Goal: Task Accomplishment & Management: Complete application form

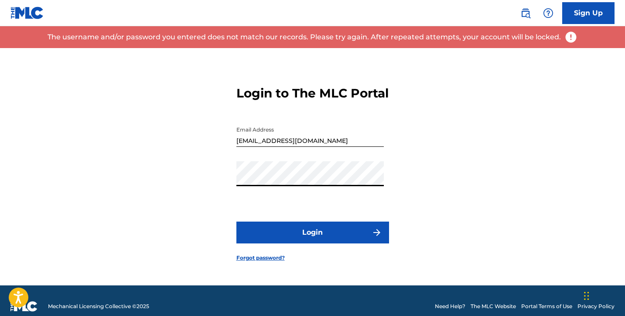
scroll to position [2, 0]
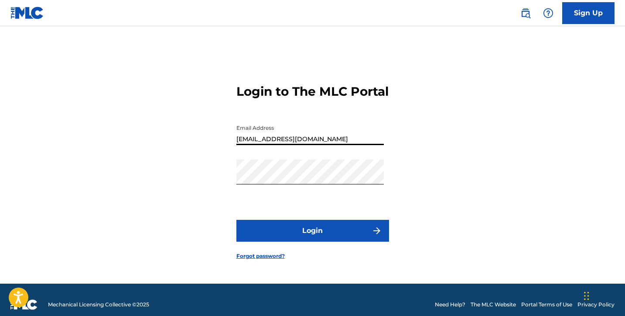
drag, startPoint x: 311, startPoint y: 147, endPoint x: 435, endPoint y: 187, distance: 130.1
click at [311, 145] on input "[EMAIL_ADDRESS][DOMAIN_NAME]" at bounding box center [310, 132] width 147 height 25
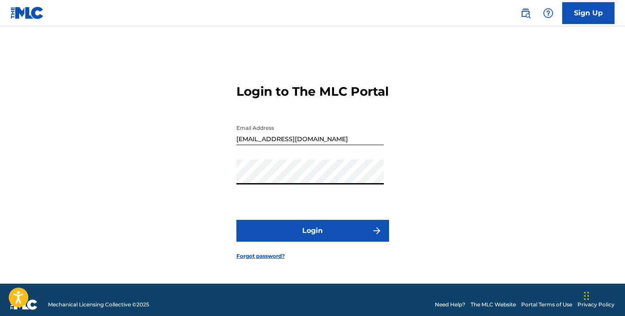
click at [312, 238] on button "Login" at bounding box center [313, 230] width 153 height 22
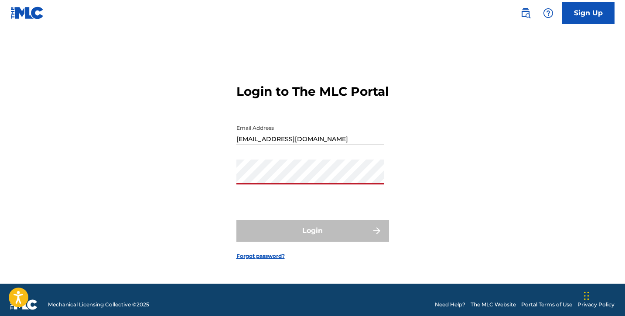
click at [322, 145] on input "[EMAIL_ADDRESS][DOMAIN_NAME]" at bounding box center [310, 132] width 147 height 25
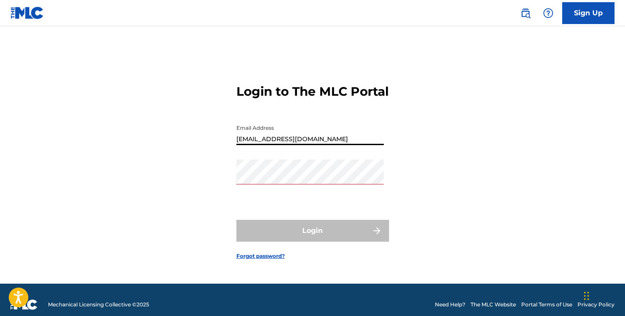
type input "[EMAIL_ADDRESS][DOMAIN_NAME]"
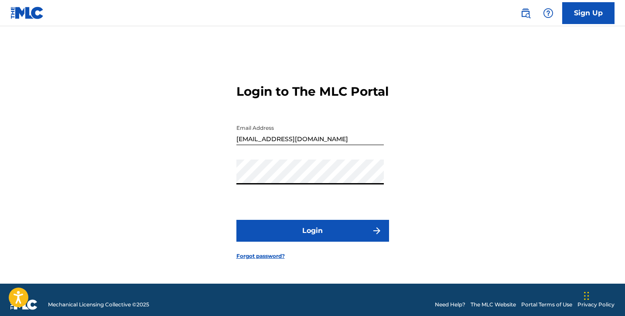
click at [324, 232] on button "Login" at bounding box center [313, 230] width 153 height 22
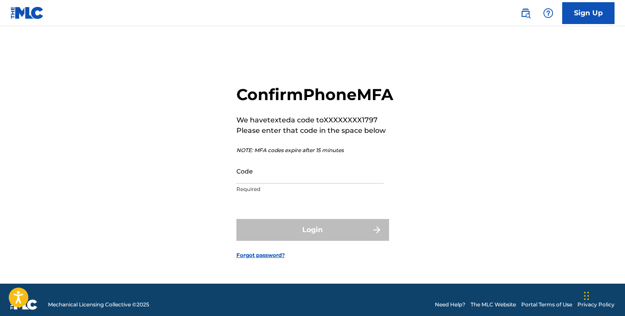
click at [311, 183] on input "Code" at bounding box center [310, 170] width 147 height 25
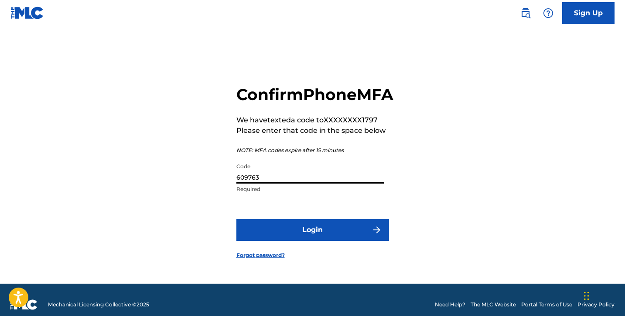
type input "609763"
click at [312, 239] on button "Login" at bounding box center [313, 230] width 153 height 22
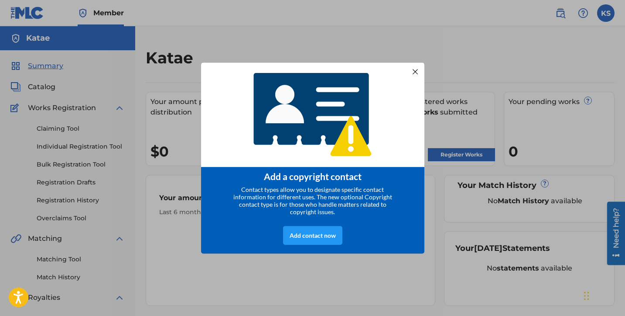
click at [414, 69] on div at bounding box center [414, 70] width 11 height 11
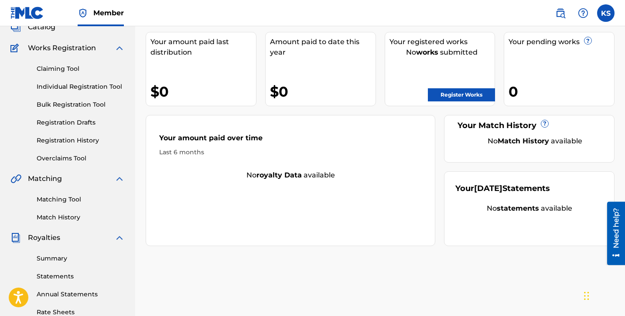
scroll to position [52, 0]
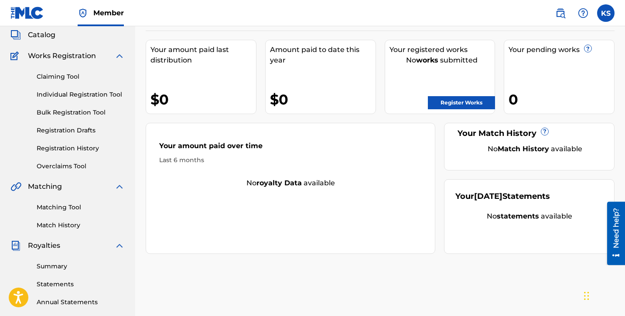
click at [452, 102] on link "Register Works" at bounding box center [461, 102] width 67 height 13
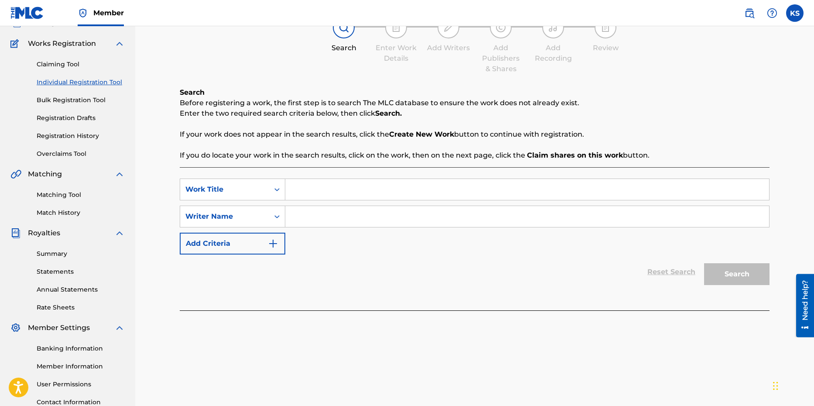
scroll to position [10, 0]
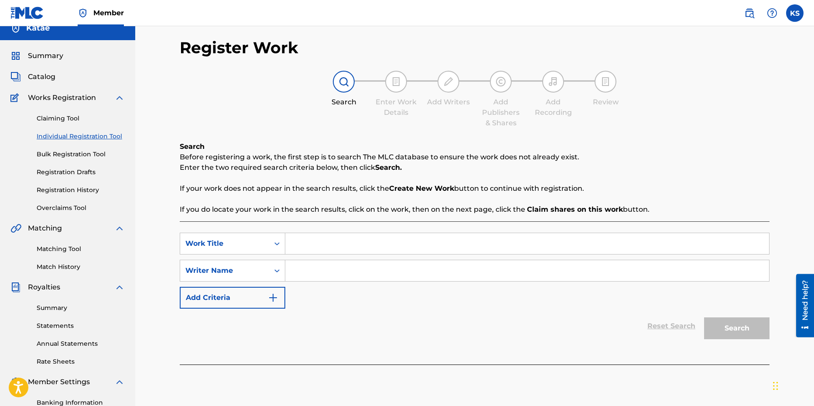
click at [332, 253] on input "Search Form" at bounding box center [527, 243] width 484 height 21
type input "Trust Who"
click at [346, 276] on input "Search Form" at bounding box center [527, 270] width 484 height 21
type input "Katae"
click at [625, 315] on button "Search" at bounding box center [736, 328] width 65 height 22
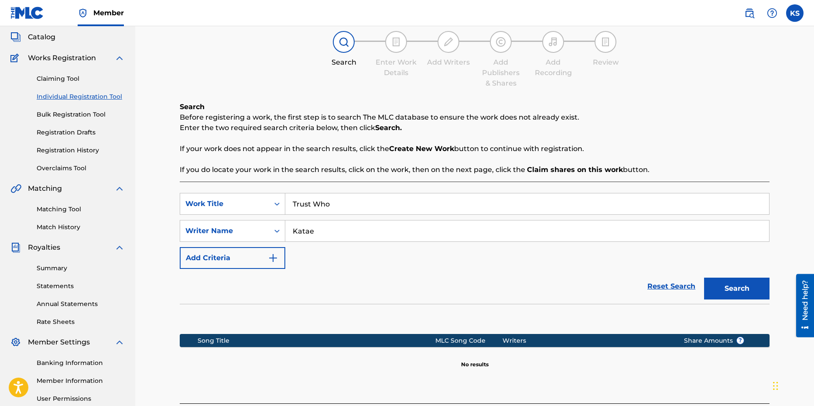
scroll to position [52, 0]
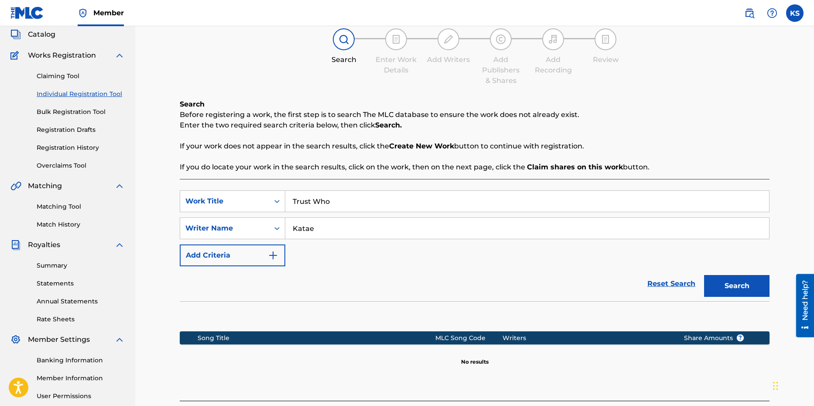
click at [272, 253] on img "Search Form" at bounding box center [273, 255] width 10 height 10
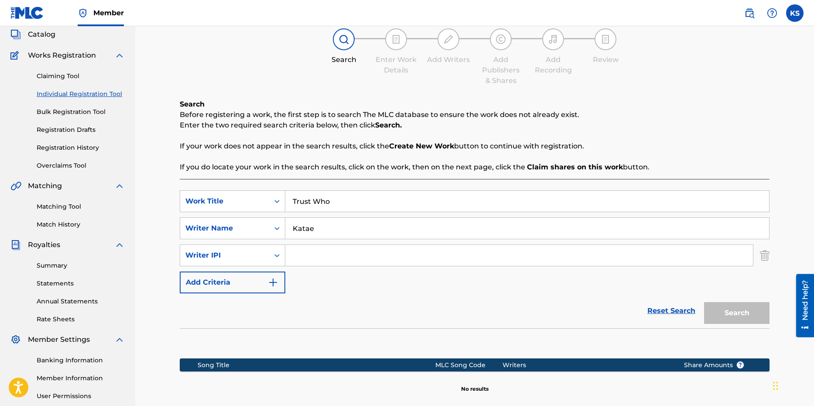
click at [273, 283] on img "Search Form" at bounding box center [273, 282] width 10 height 10
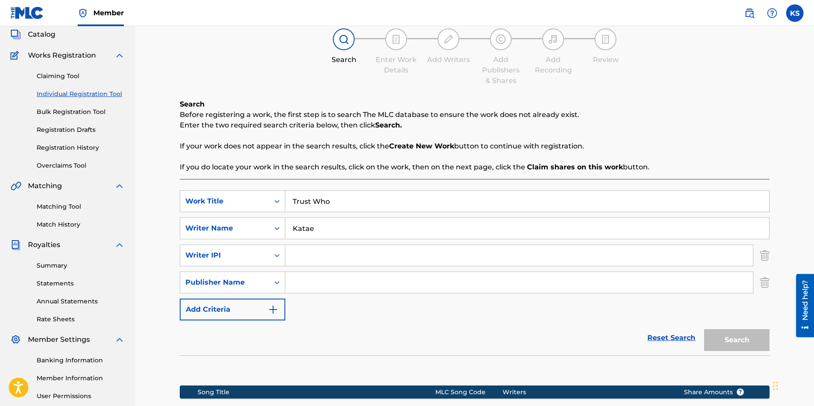
click at [278, 312] on img "Search Form" at bounding box center [273, 309] width 10 height 10
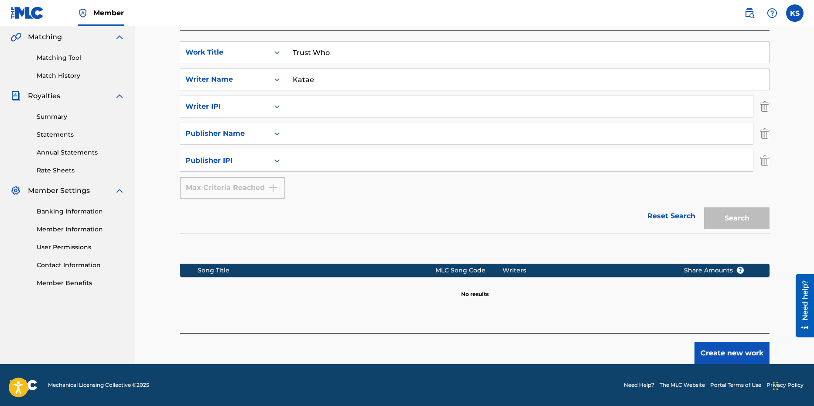
click at [625, 315] on button "Create new work" at bounding box center [732, 353] width 75 height 22
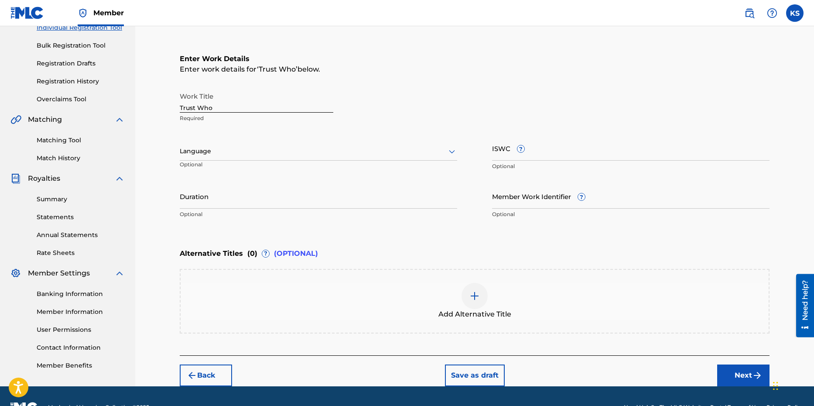
scroll to position [57, 0]
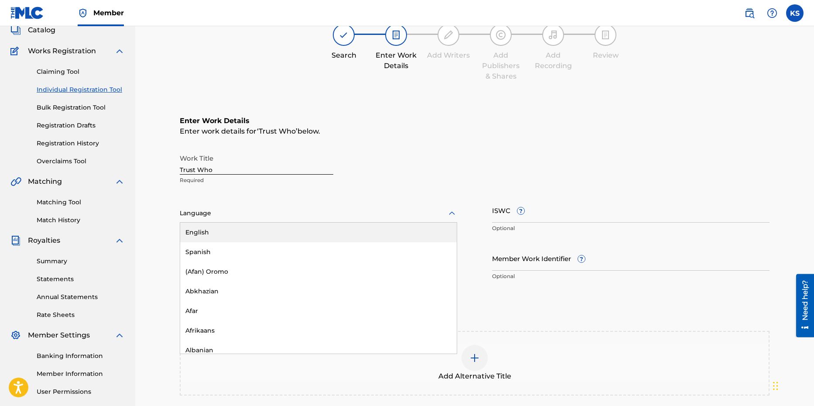
click at [452, 216] on icon at bounding box center [452, 213] width 10 height 10
click at [392, 233] on div "English" at bounding box center [318, 233] width 277 height 20
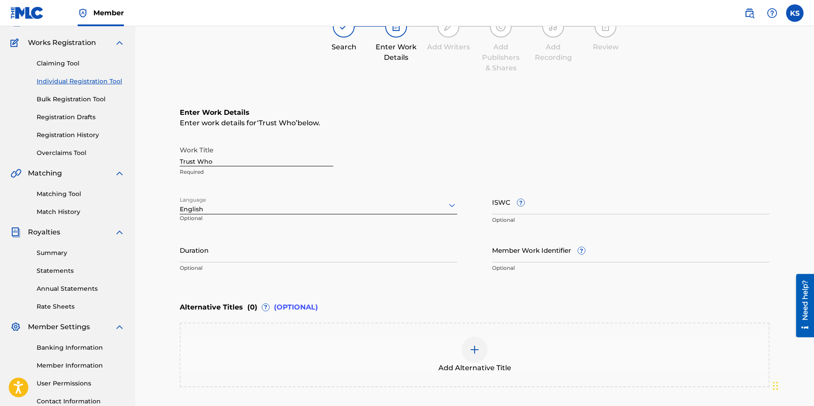
scroll to position [88, 0]
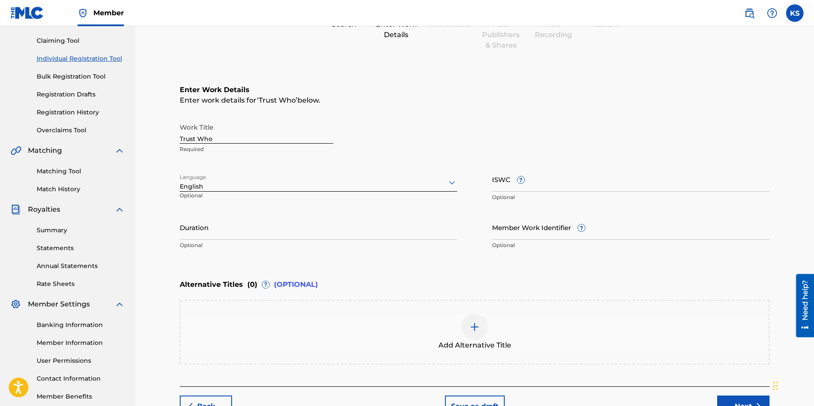
click at [273, 233] on input "Duration" at bounding box center [319, 227] width 278 height 25
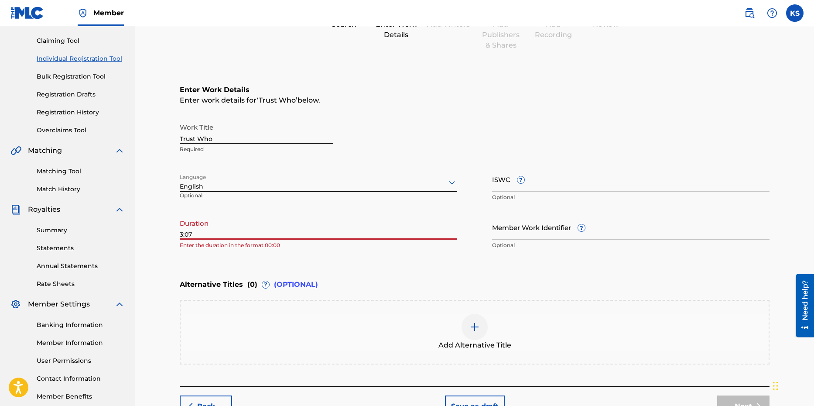
click at [180, 235] on input "3:07" at bounding box center [319, 227] width 278 height 25
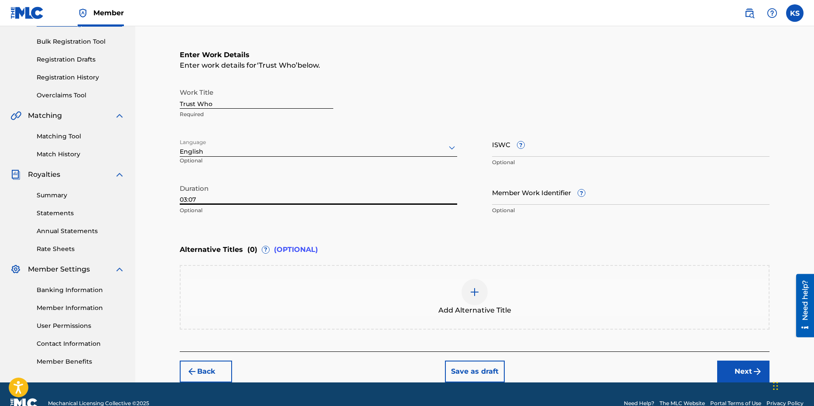
scroll to position [122, 0]
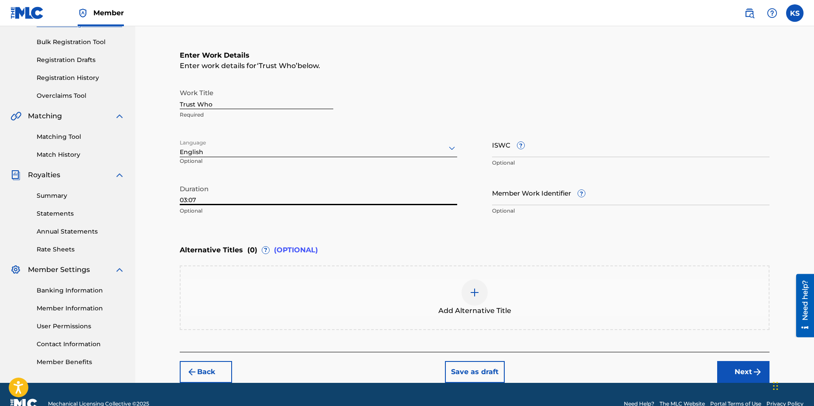
type input "03:07"
click at [439, 211] on p "Optional" at bounding box center [319, 211] width 278 height 8
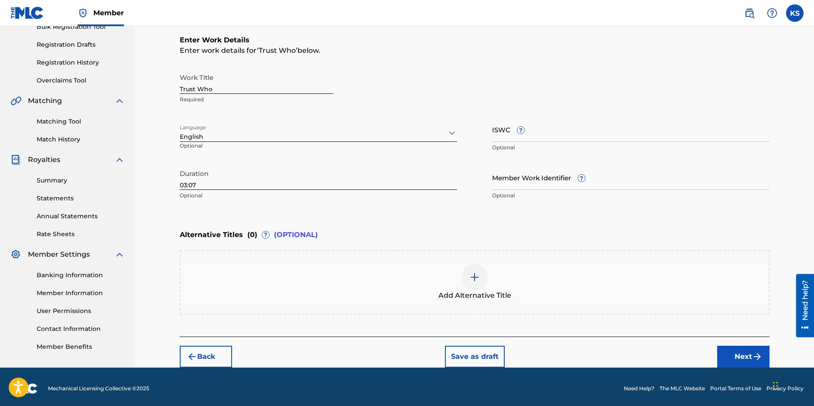
click at [625, 315] on button "Next" at bounding box center [743, 357] width 52 height 22
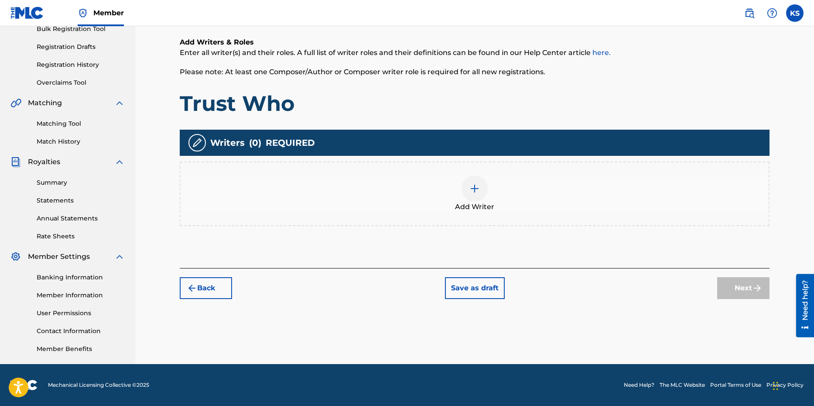
scroll to position [135, 0]
click at [478, 185] on img at bounding box center [475, 188] width 10 height 10
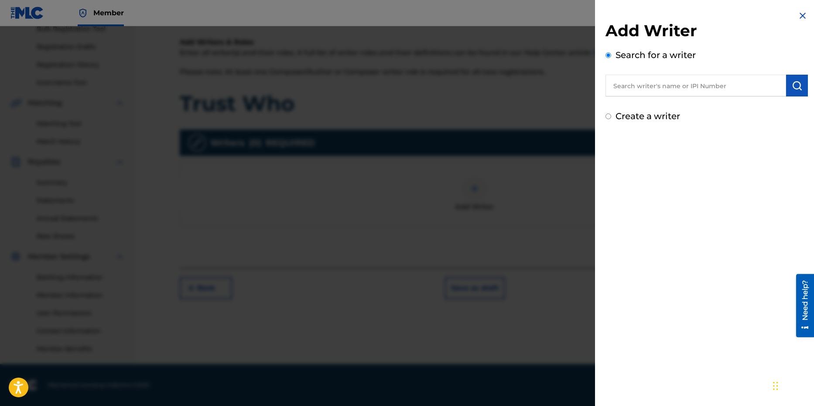
click at [612, 117] on div "Create a writer" at bounding box center [707, 116] width 202 height 13
click at [608, 117] on input "Create a writer" at bounding box center [609, 116] width 6 height 6
radio input "false"
radio input "true"
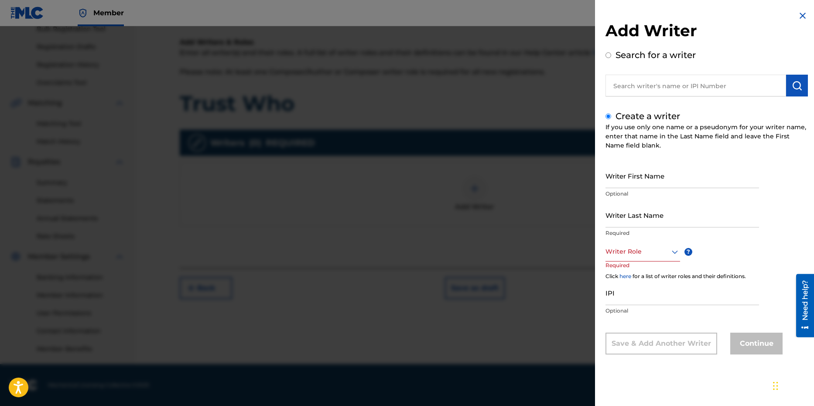
click at [610, 51] on div "Search for a writer" at bounding box center [707, 72] width 202 height 48
click at [608, 54] on input "Search for a writer" at bounding box center [609, 55] width 6 height 6
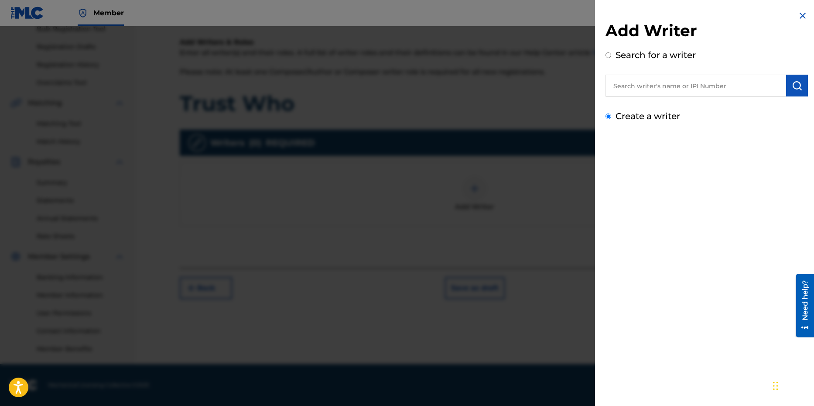
radio input "true"
click at [625, 80] on input "text" at bounding box center [696, 86] width 181 height 22
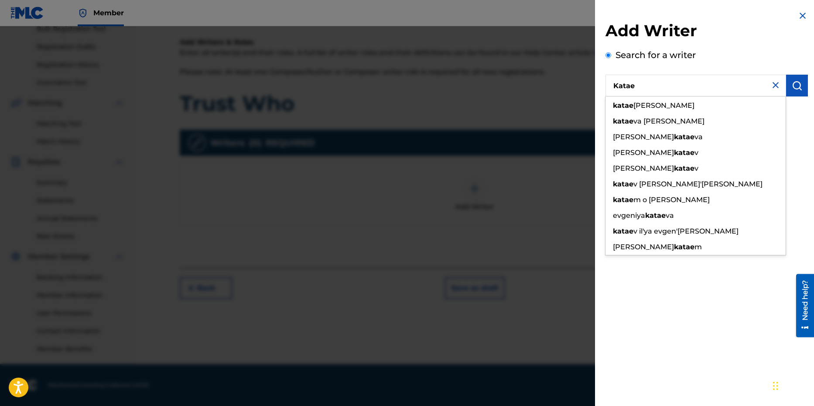
type input "Katae"
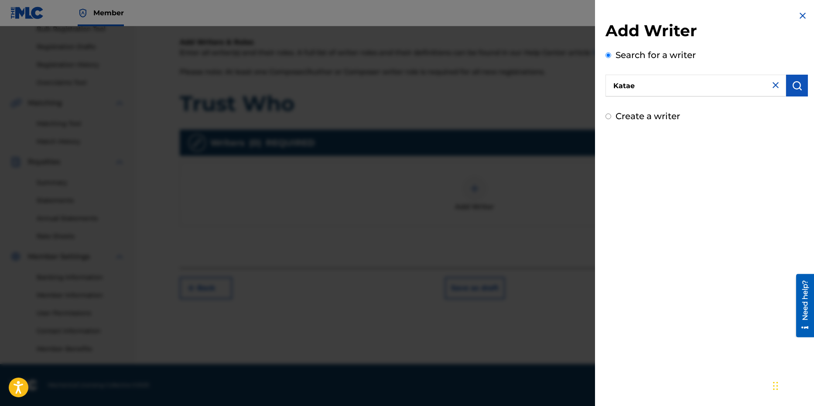
click at [625, 82] on button "submit" at bounding box center [797, 86] width 22 height 22
click at [605, 154] on div "Add Writer Search for a writer [PERSON_NAME] Not found Can't find what you're l…" at bounding box center [706, 85] width 223 height 170
click at [608, 155] on input "Create a writer" at bounding box center [609, 154] width 6 height 6
radio input "false"
radio input "true"
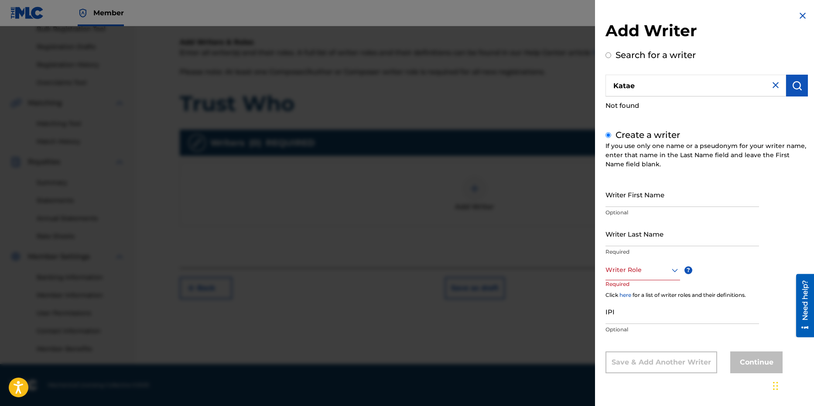
click at [625, 192] on input "Writer First Name" at bounding box center [683, 194] width 154 height 25
type input "Katae"
click at [625, 235] on input "Writer Last Name" at bounding box center [683, 233] width 154 height 25
type input "Stelivan"
click at [625, 273] on icon at bounding box center [675, 270] width 10 height 10
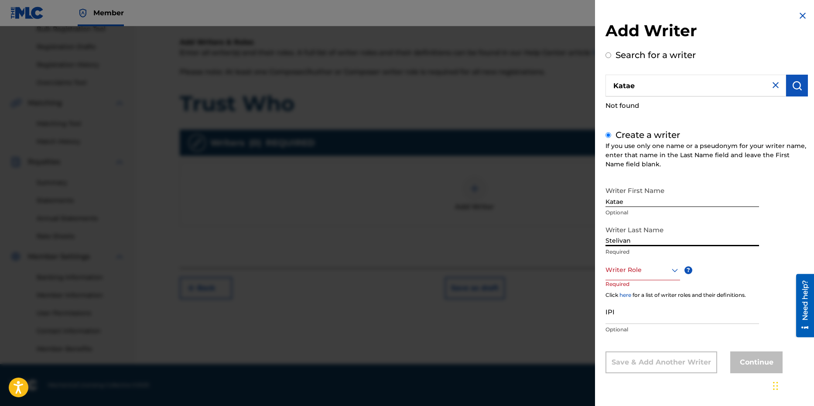
scroll to position [0, 0]
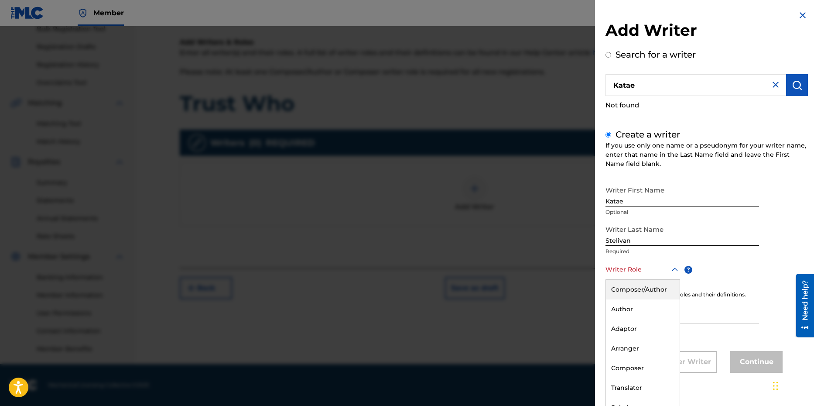
click at [625, 292] on div "Composer/Author" at bounding box center [643, 290] width 74 height 20
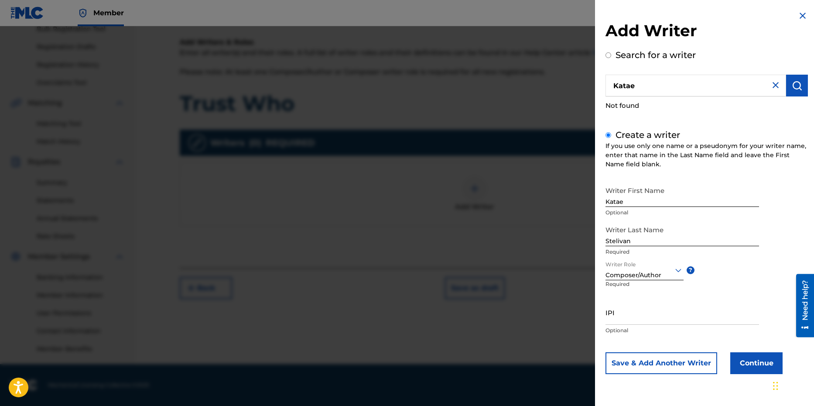
scroll to position [135, 0]
click at [625, 91] on input "Katae" at bounding box center [696, 86] width 181 height 22
radio input "true"
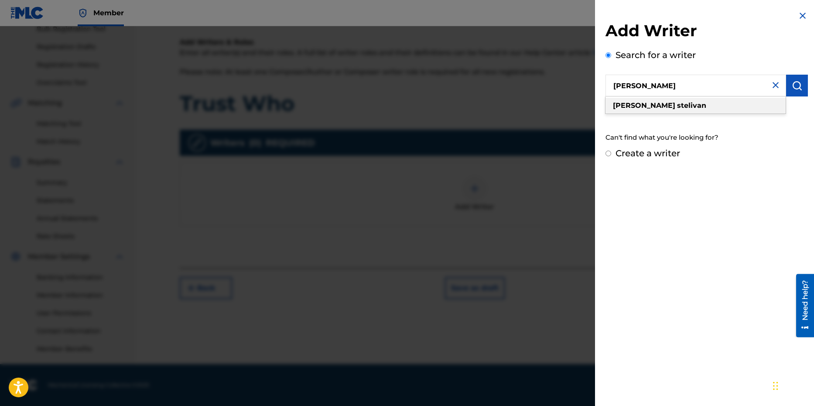
click at [625, 108] on strong "stelivan" at bounding box center [691, 105] width 29 height 8
type input "[PERSON_NAME]"
click at [607, 154] on input "Create a writer" at bounding box center [609, 154] width 6 height 6
radio input "false"
radio input "true"
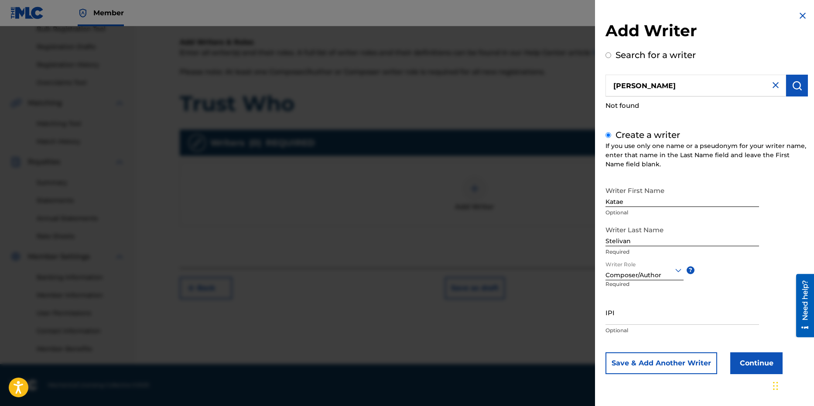
click at [625, 315] on input "IPI" at bounding box center [683, 312] width 154 height 25
paste input "00830057860"
type input "00830057860"
click at [625, 315] on button "Continue" at bounding box center [756, 363] width 52 height 22
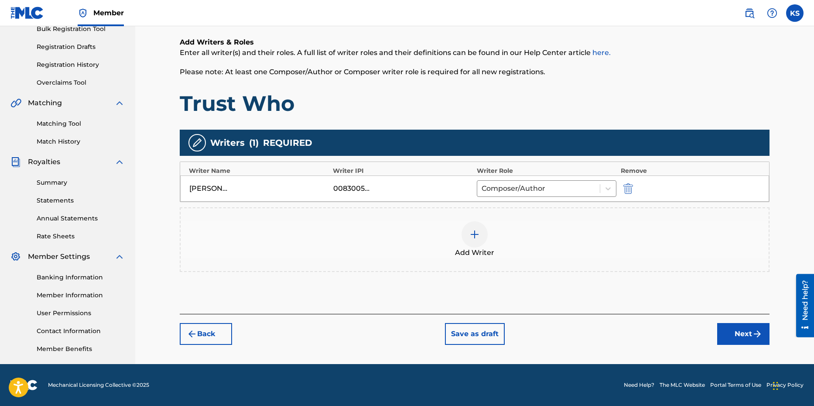
click at [625, 315] on button "Next" at bounding box center [743, 334] width 52 height 22
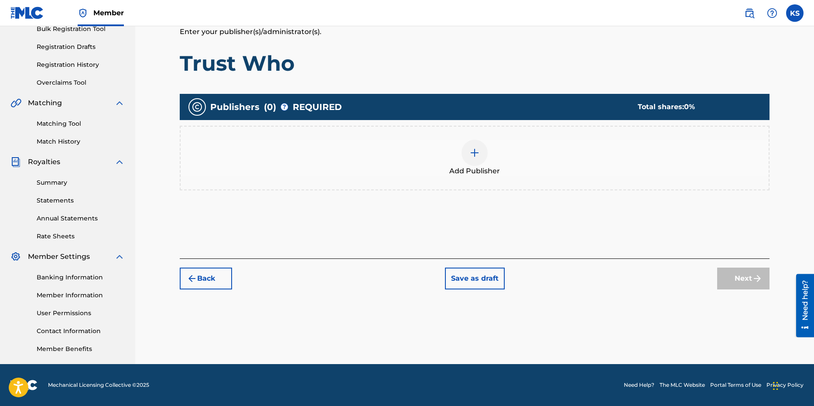
scroll to position [39, 0]
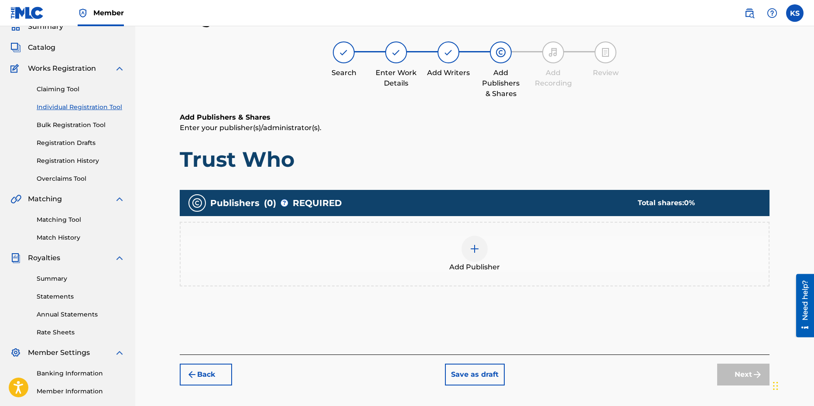
click at [471, 244] on img at bounding box center [475, 248] width 10 height 10
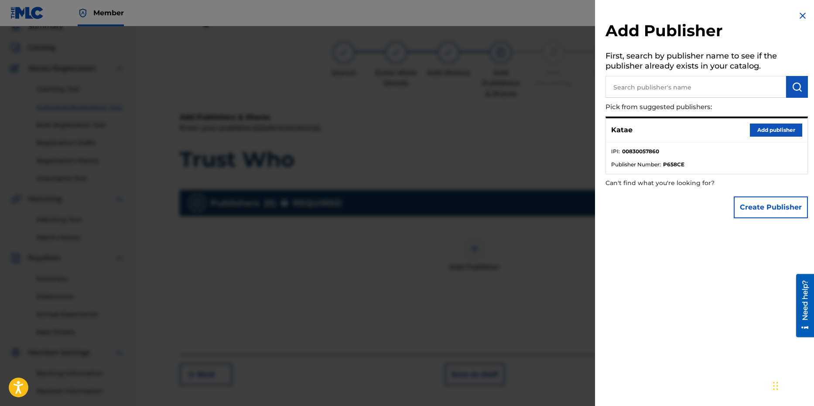
click at [625, 128] on button "Add publisher" at bounding box center [776, 129] width 52 height 13
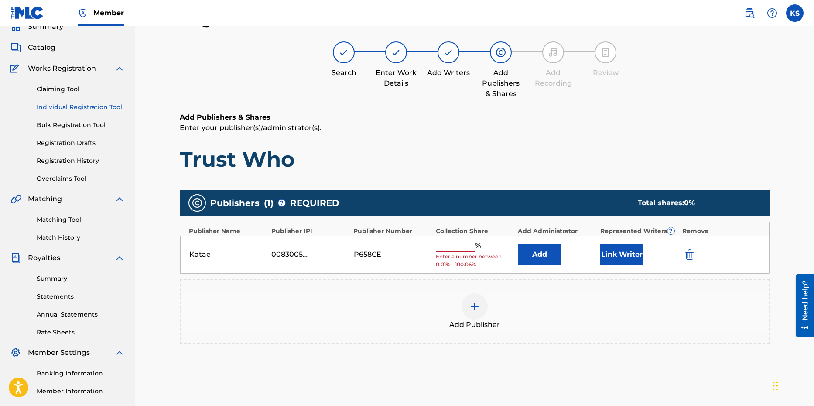
click at [446, 247] on input "text" at bounding box center [455, 245] width 39 height 11
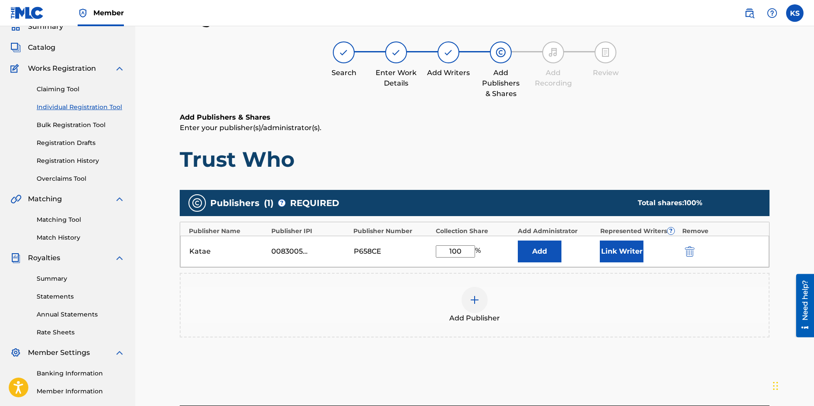
type input "100"
click at [582, 305] on div "Add Publisher" at bounding box center [475, 305] width 588 height 37
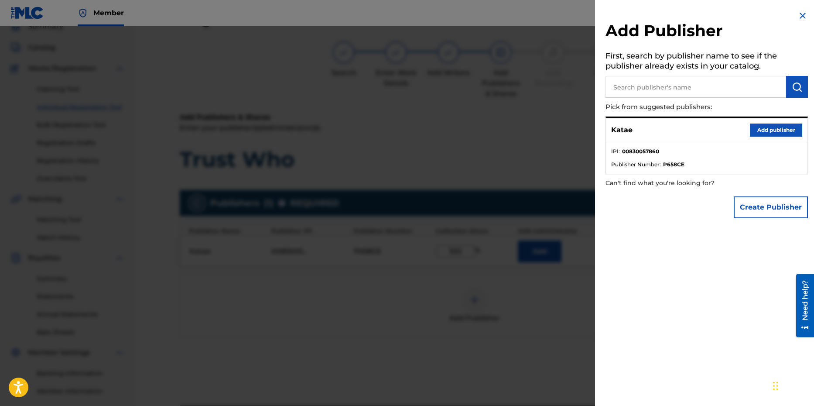
click at [557, 274] on div at bounding box center [407, 229] width 814 height 406
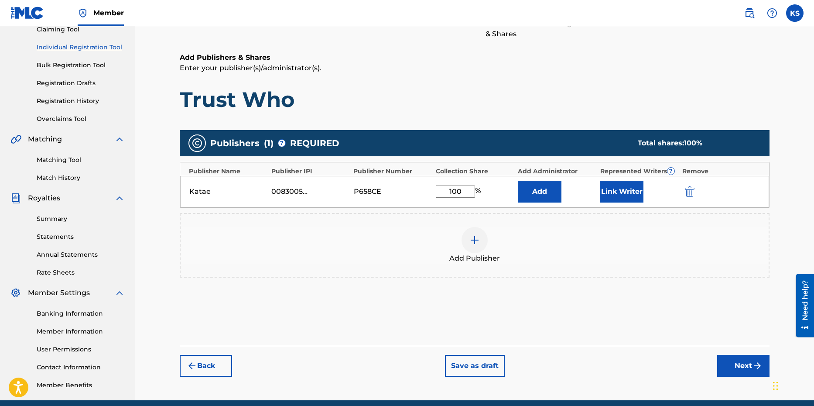
scroll to position [103, 0]
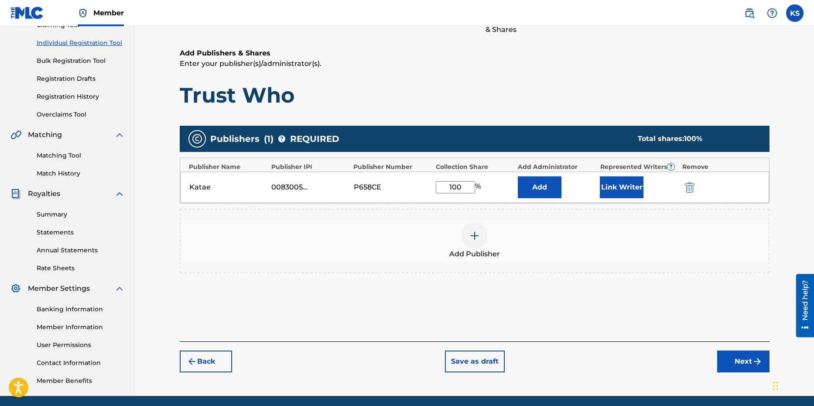
click at [625, 315] on button "Next" at bounding box center [743, 361] width 52 height 22
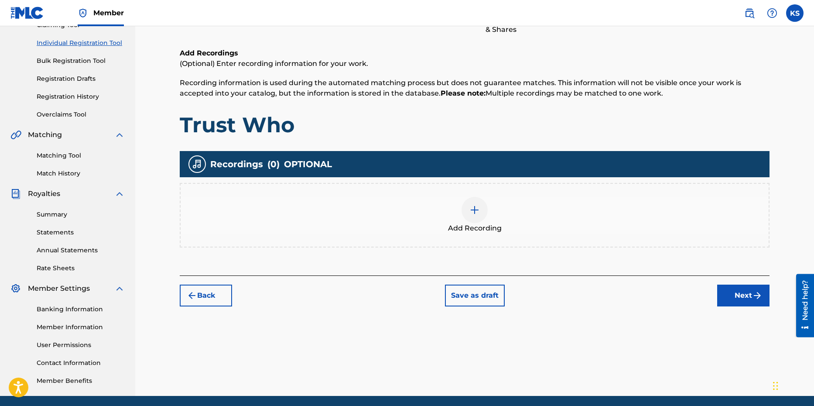
scroll to position [39, 0]
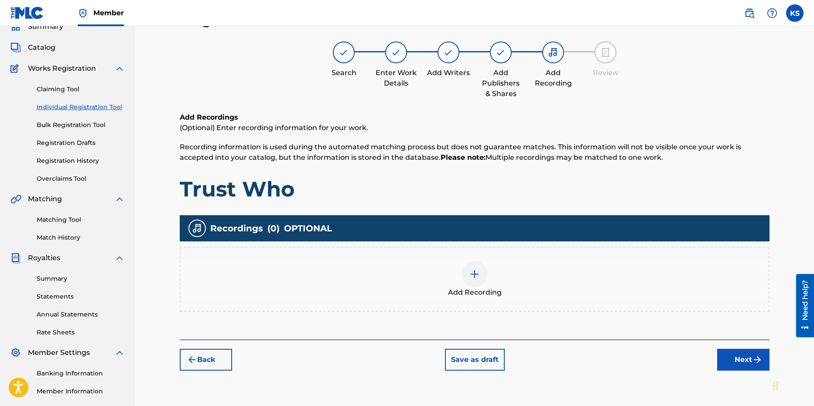
click at [478, 278] on img at bounding box center [475, 274] width 10 height 10
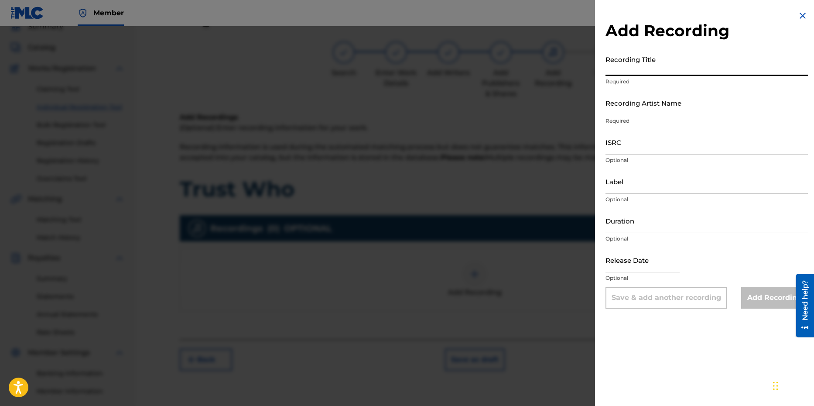
click at [625, 72] on input "Recording Title" at bounding box center [707, 63] width 202 height 25
type input "Trust Who"
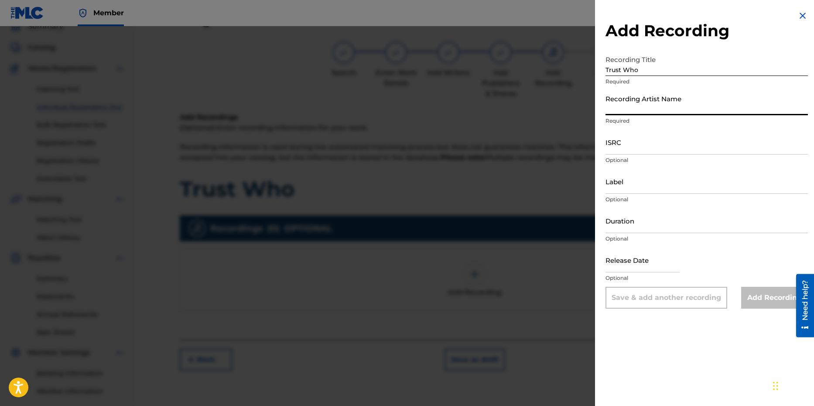
click at [625, 108] on input "Recording Artist Name" at bounding box center [707, 102] width 202 height 25
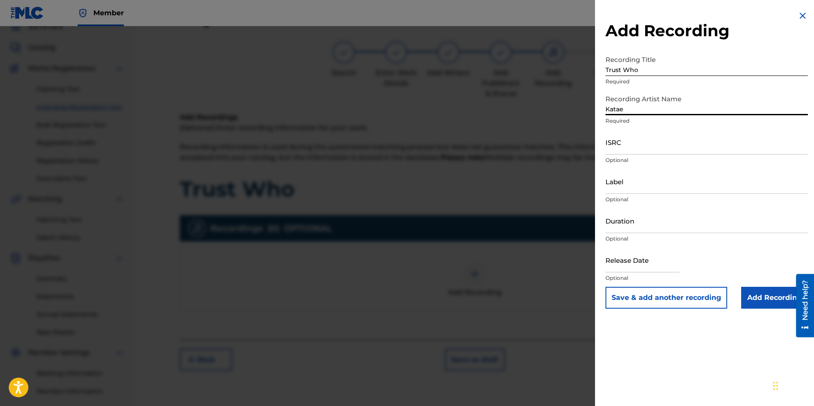
type input "Katae"
click at [625, 150] on input "ISRC" at bounding box center [707, 142] width 202 height 25
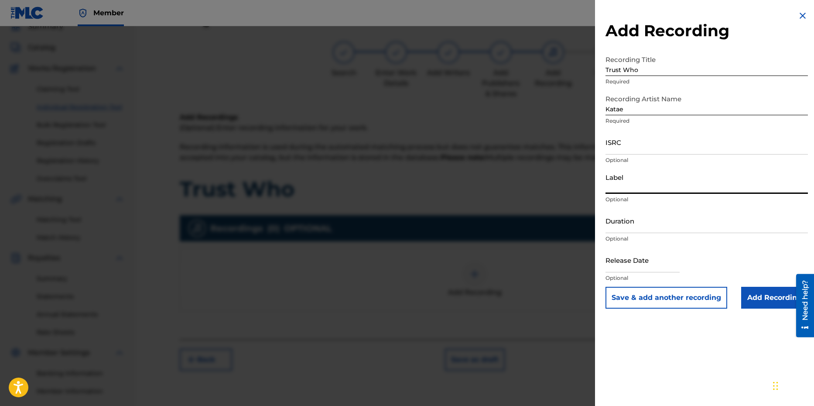
click at [623, 192] on input "Label" at bounding box center [707, 181] width 202 height 25
click at [614, 188] on input "KAtaeMusicEntertainment LLC" at bounding box center [707, 181] width 202 height 25
type input "KataeMusicEntertainment LLC"
click at [625, 229] on input "Duration" at bounding box center [707, 220] width 202 height 25
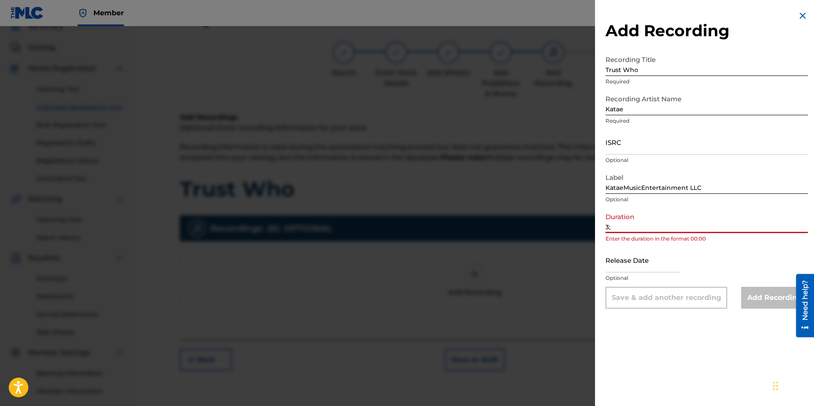
type input "3"
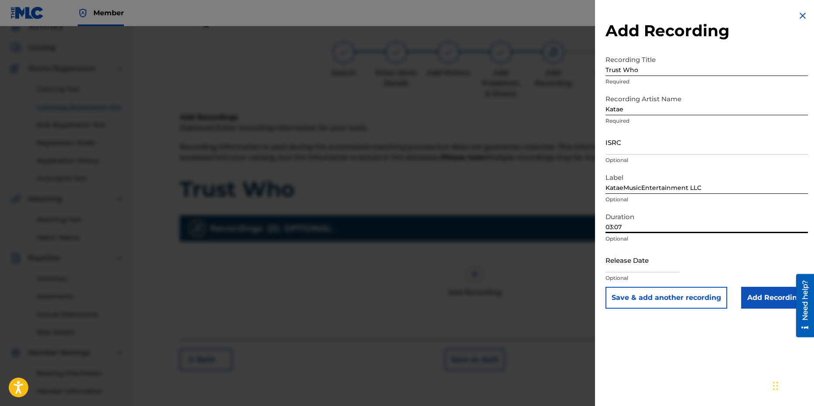
type input "03:07"
click at [625, 262] on input "text" at bounding box center [643, 259] width 74 height 25
select select "7"
select select "2025"
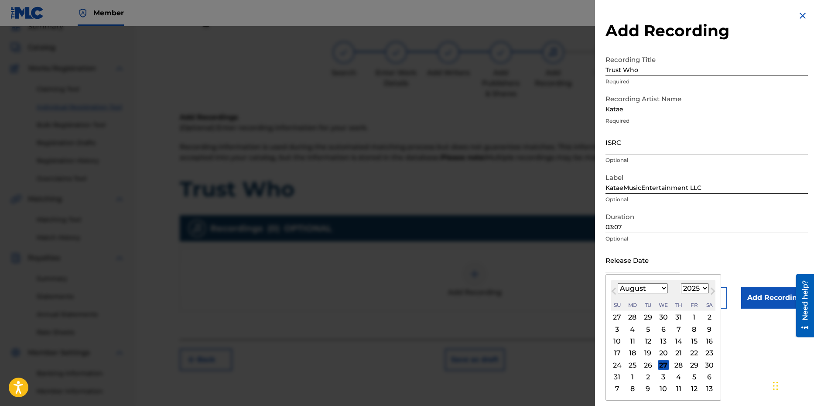
click at [625, 315] on div "15" at bounding box center [694, 341] width 10 height 10
type input "[DATE]"
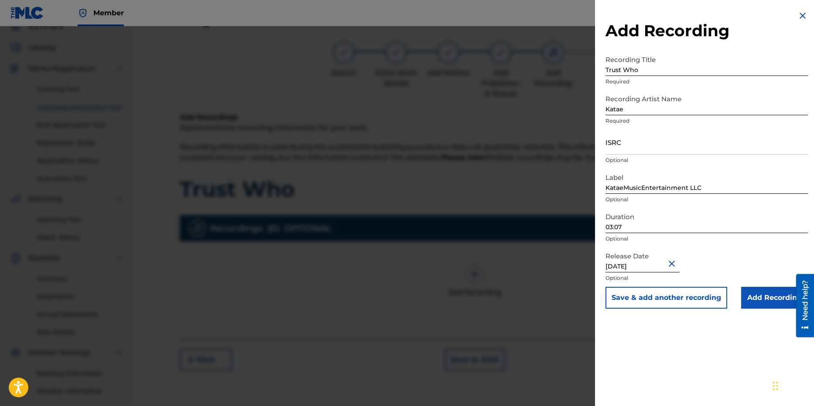
click at [625, 315] on div "Add Recording Recording Title Trust Who Required Recording Artist Name Katae Re…" at bounding box center [706, 203] width 223 height 406
click at [614, 148] on input "ISRC" at bounding box center [707, 142] width 202 height 25
paste input "QZWV32598884"
type input "QZWV32598884"
click at [625, 302] on input "Add Recording" at bounding box center [774, 298] width 67 height 22
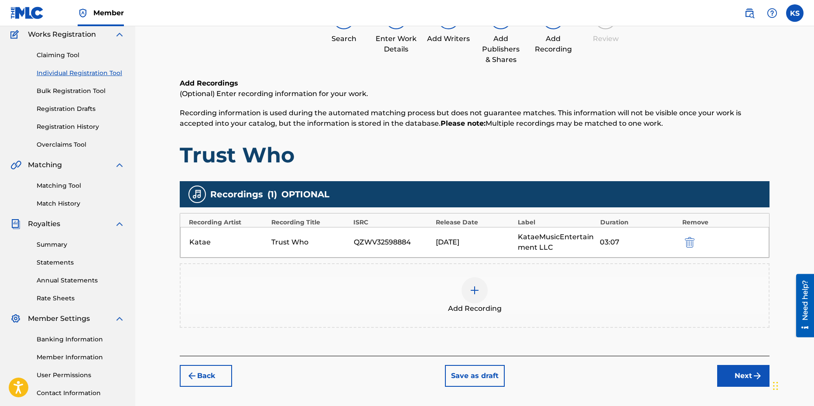
scroll to position [90, 0]
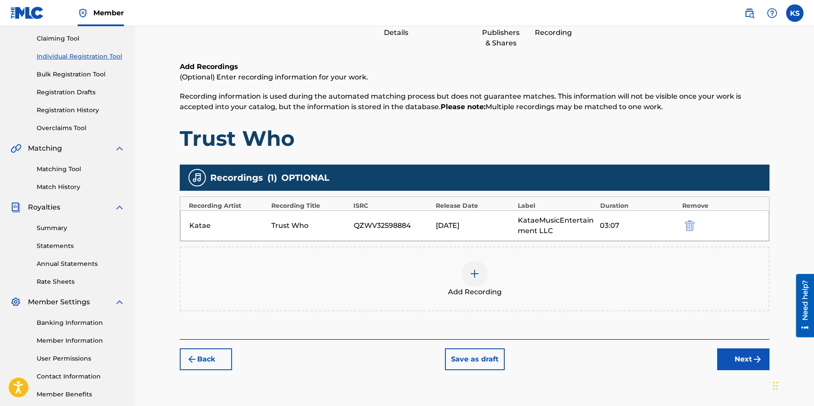
click at [625, 315] on button "Next" at bounding box center [743, 359] width 52 height 22
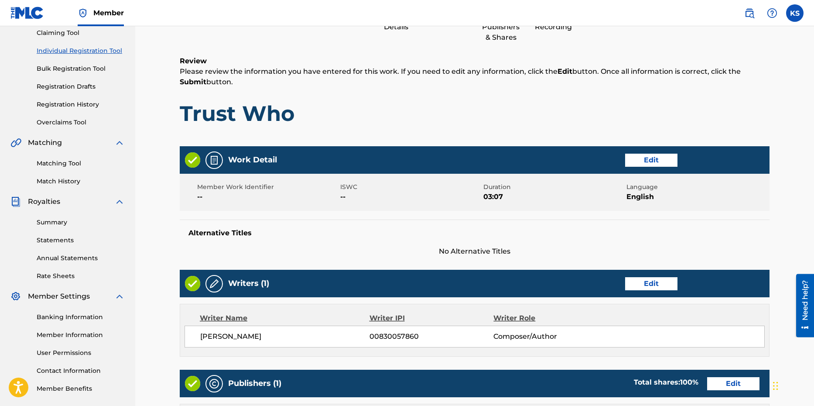
scroll to position [97, 0]
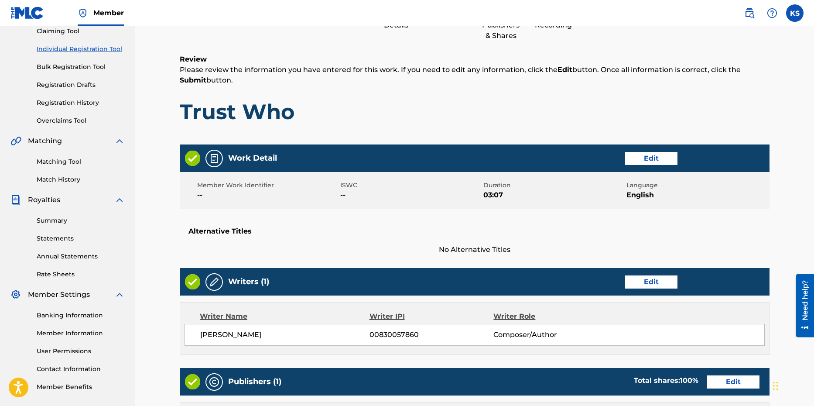
click at [625, 157] on button "Edit" at bounding box center [651, 158] width 52 height 13
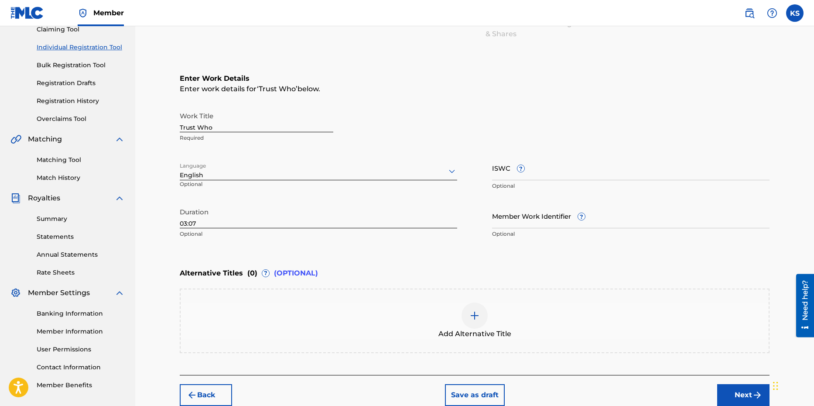
scroll to position [141, 0]
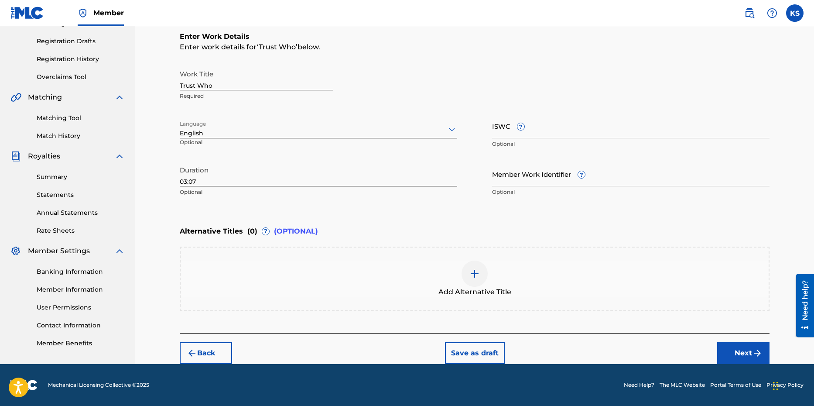
click at [217, 315] on button "Back" at bounding box center [206, 353] width 52 height 22
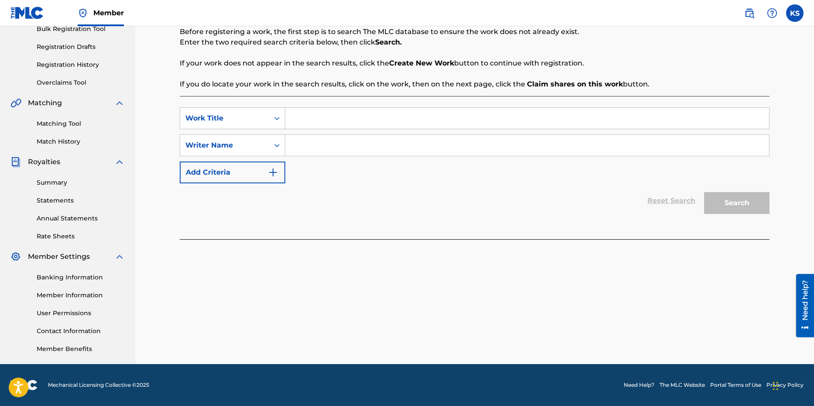
scroll to position [0, 0]
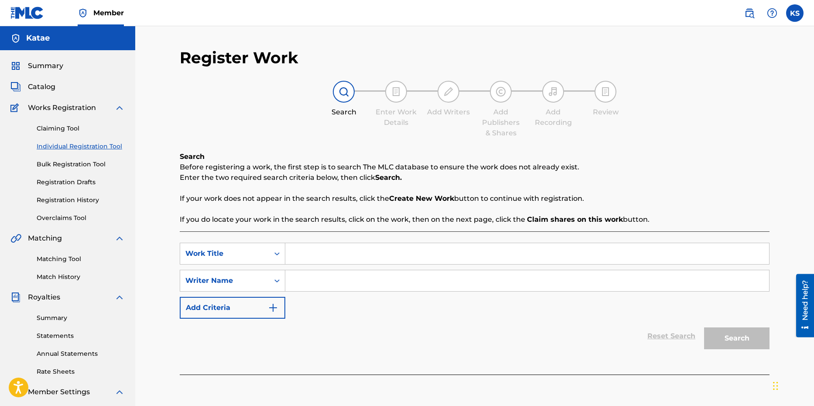
click at [396, 95] on img at bounding box center [396, 91] width 10 height 10
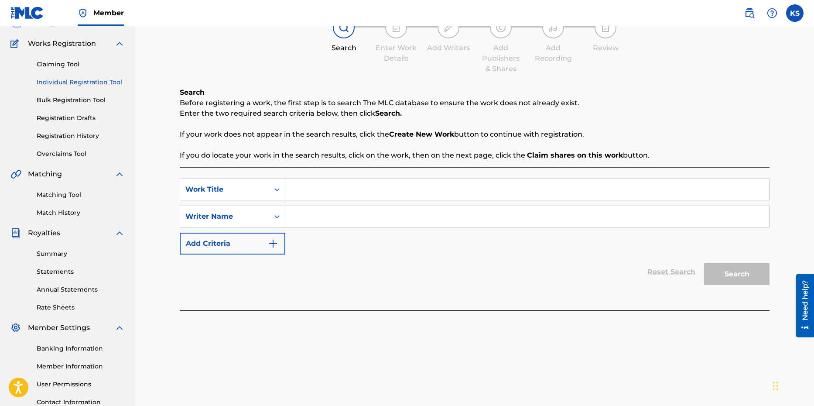
scroll to position [52, 0]
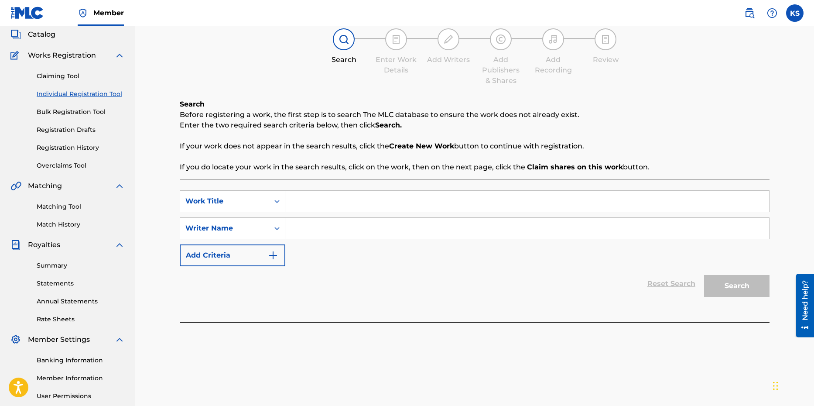
click at [625, 294] on div "Search" at bounding box center [735, 283] width 70 height 35
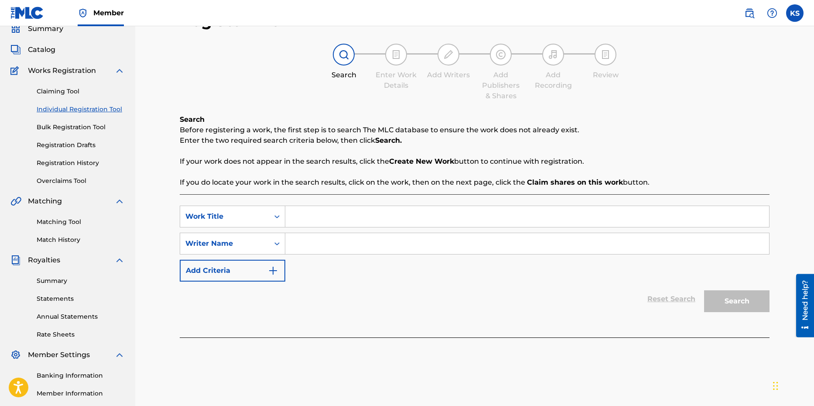
click at [404, 55] on div at bounding box center [396, 55] width 22 height 22
click at [327, 64] on div "Search" at bounding box center [344, 62] width 44 height 37
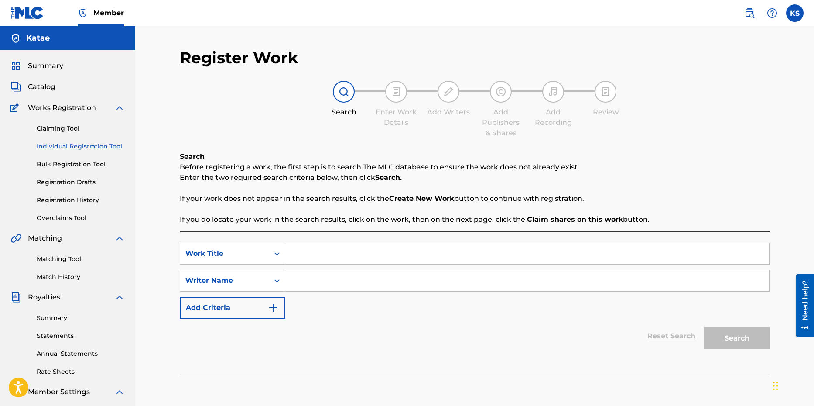
click at [307, 242] on div "SearchWithCriteria89e48864-b893-425a-b2cc-c0b89c5839f9 Work Title SearchWithCri…" at bounding box center [475, 302] width 590 height 143
click at [307, 257] on input "Search Form" at bounding box center [527, 253] width 484 height 21
type input "Trust Who"
click at [301, 285] on input "Search Form" at bounding box center [527, 280] width 484 height 21
type input "Katae"
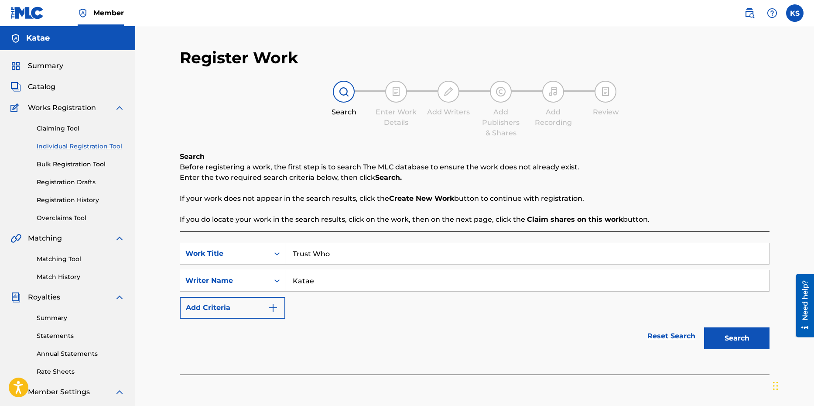
click at [625, 315] on button "Search" at bounding box center [736, 338] width 65 height 22
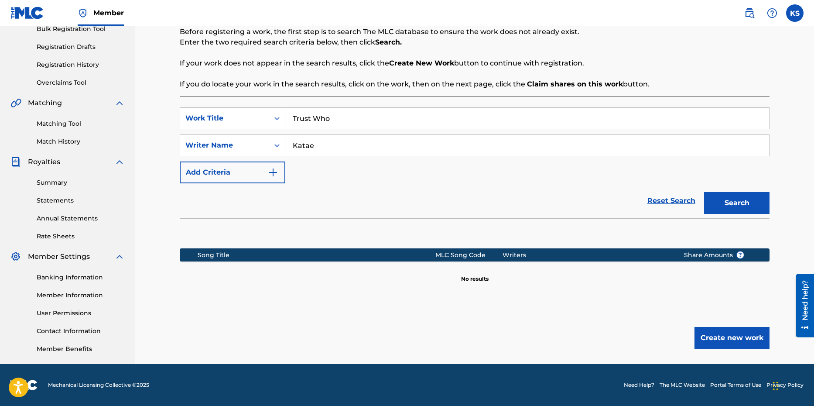
scroll to position [135, 0]
click at [625, 315] on button "Create new work" at bounding box center [732, 338] width 75 height 22
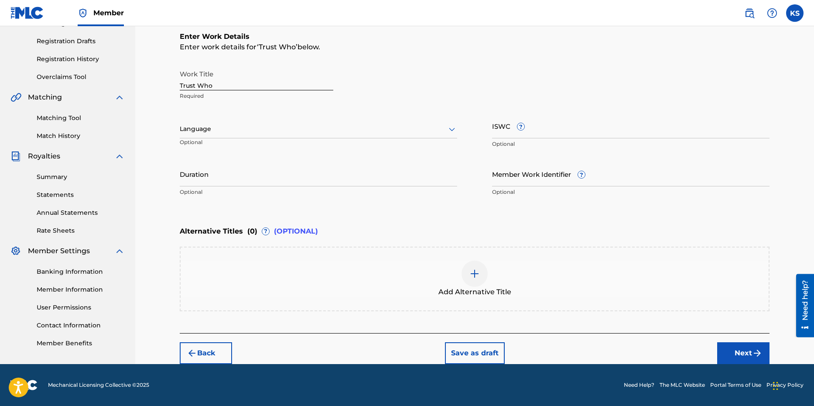
scroll to position [141, 0]
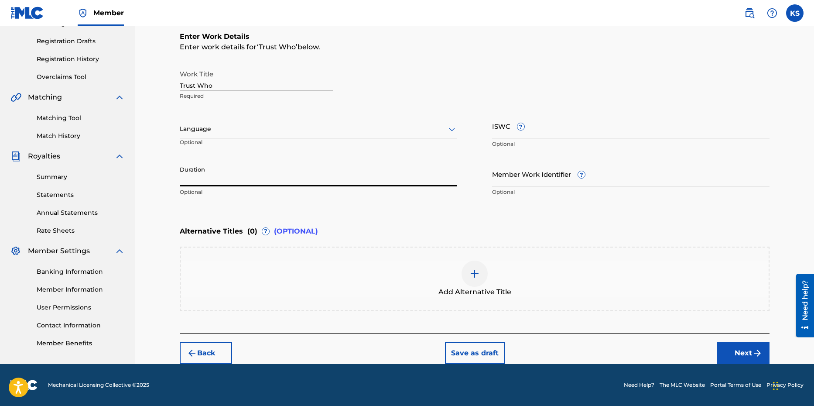
click at [231, 168] on input "Duration" at bounding box center [319, 173] width 278 height 25
type input "03:07"
click at [445, 128] on div at bounding box center [319, 128] width 278 height 11
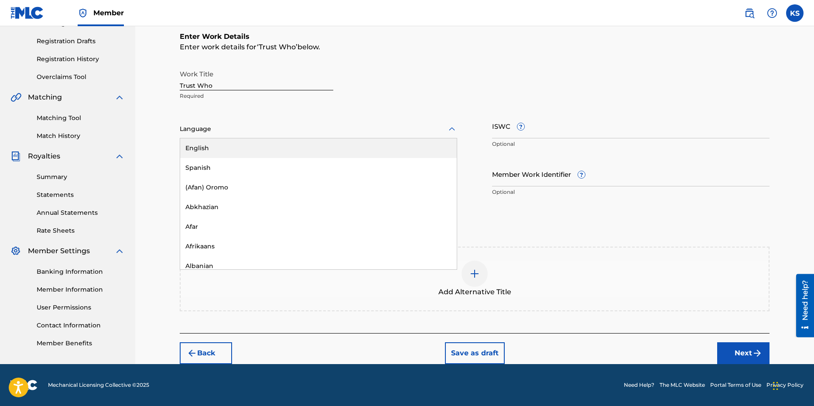
click at [368, 147] on div "English" at bounding box center [318, 148] width 277 height 20
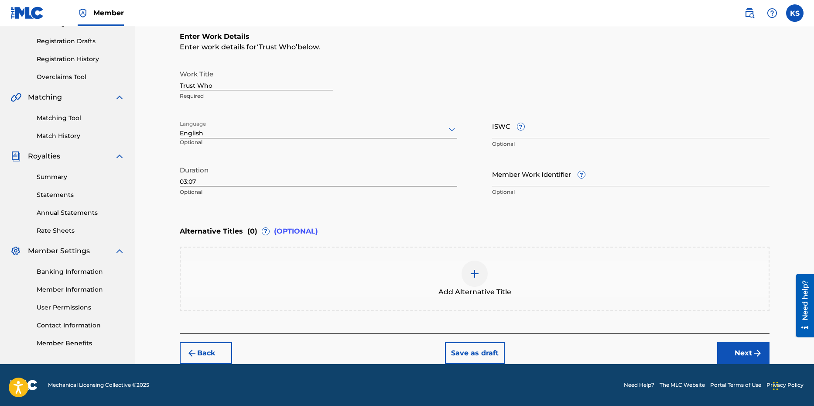
click at [625, 315] on img "submit" at bounding box center [757, 353] width 10 height 10
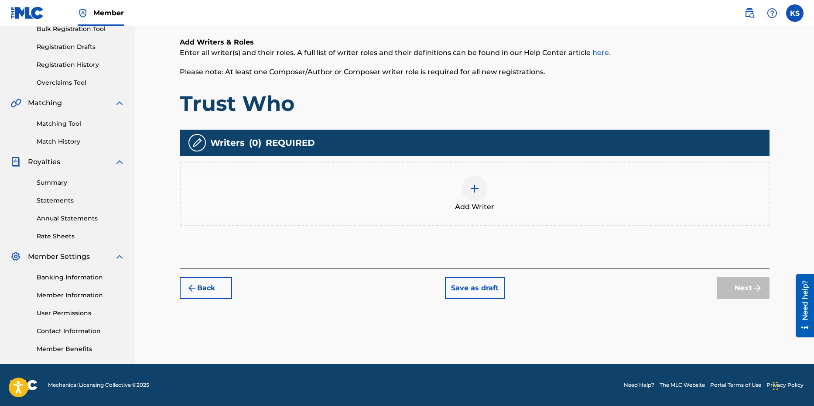
click at [478, 195] on div at bounding box center [475, 188] width 26 height 26
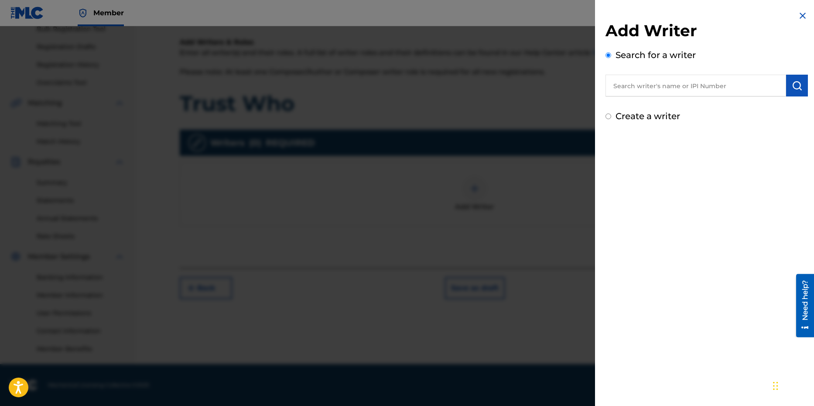
click at [612, 117] on div "Create a writer" at bounding box center [707, 116] width 202 height 13
click at [608, 118] on input "Create a writer" at bounding box center [609, 116] width 6 height 6
radio input "false"
radio input "true"
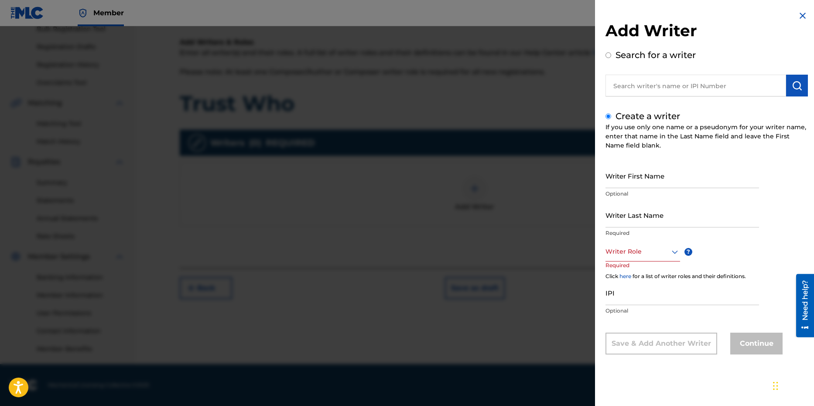
click at [625, 182] on input "Writer First Name" at bounding box center [683, 175] width 154 height 25
type input "Katae"
click at [625, 223] on input "Writer Last Name" at bounding box center [683, 214] width 154 height 25
type input "Stelivan"
click at [625, 247] on div at bounding box center [643, 251] width 75 height 11
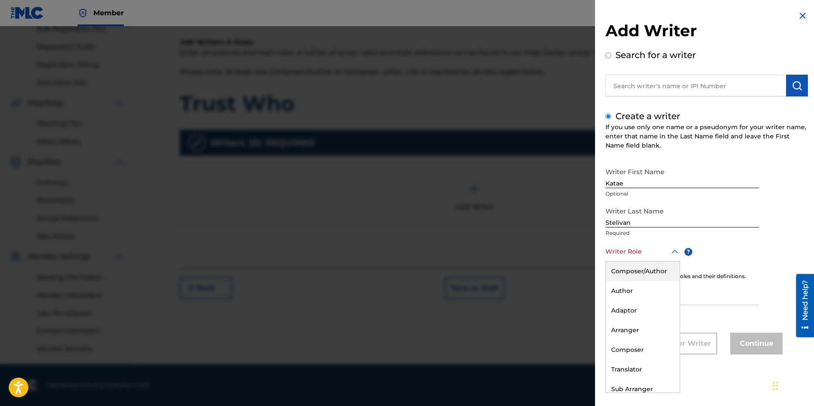
click at [625, 272] on div "Composer/Author" at bounding box center [643, 271] width 74 height 20
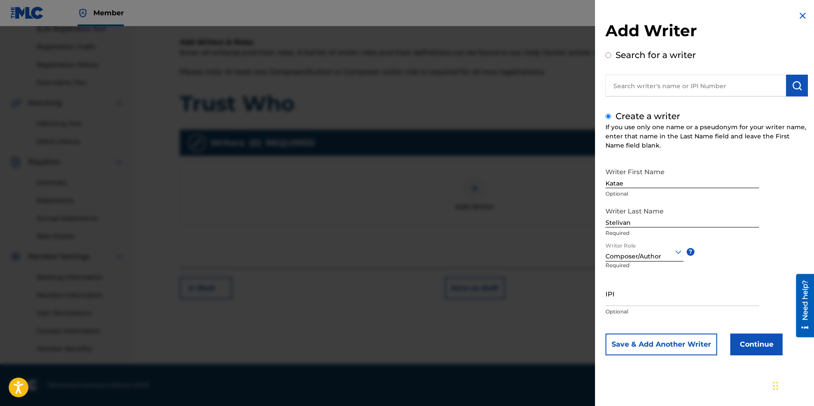
click at [625, 315] on button "Continue" at bounding box center [756, 344] width 52 height 22
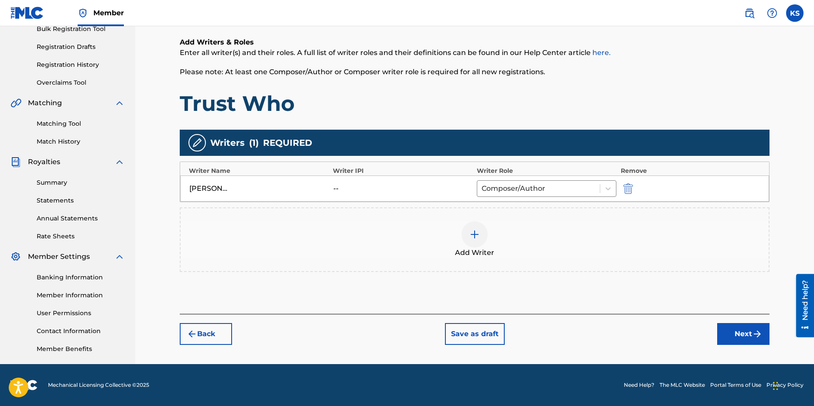
click at [292, 167] on div "Writer Name" at bounding box center [259, 170] width 140 height 9
drag, startPoint x: 350, startPoint y: 186, endPoint x: 417, endPoint y: 222, distance: 76.3
click at [353, 188] on div "--" at bounding box center [352, 188] width 39 height 10
click at [392, 189] on div "--" at bounding box center [403, 188] width 140 height 10
drag, startPoint x: 275, startPoint y: 194, endPoint x: 288, endPoint y: 168, distance: 29.5
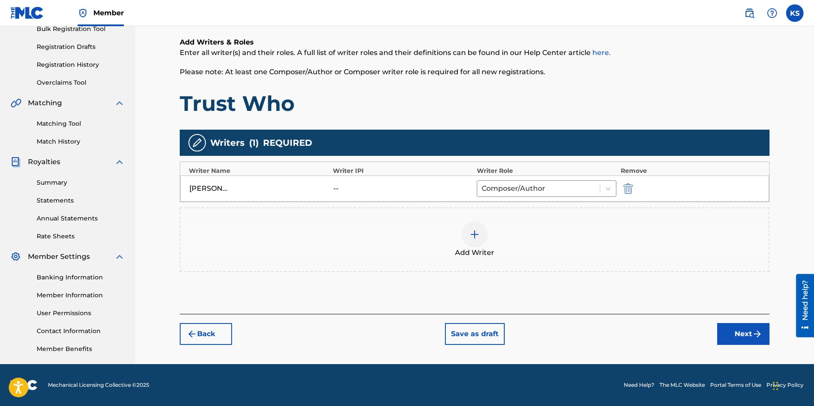
click at [276, 194] on div "[PERSON_NAME] -- Composer/Author" at bounding box center [474, 188] width 589 height 26
click at [289, 137] on span "REQUIRED" at bounding box center [287, 142] width 49 height 13
drag, startPoint x: 299, startPoint y: 180, endPoint x: 382, endPoint y: 180, distance: 82.9
click at [323, 170] on div "Writers ( 1 ) REQUIRED Writer Name Writer IPI Writer Role Remove [PERSON_NAME] …" at bounding box center [475, 201] width 590 height 142
click at [419, 192] on div "--" at bounding box center [403, 188] width 140 height 10
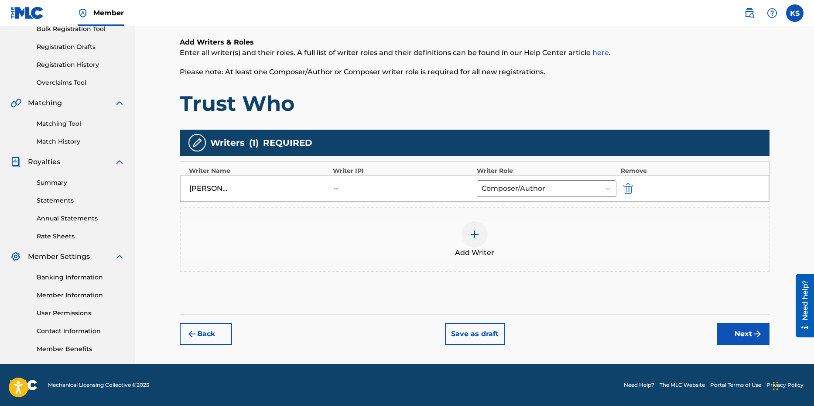
click at [625, 185] on img "submit" at bounding box center [629, 188] width 10 height 10
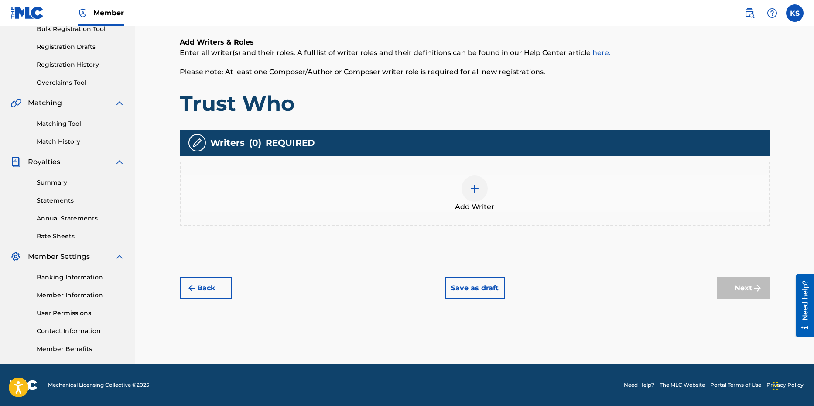
click at [478, 189] on img at bounding box center [475, 188] width 10 height 10
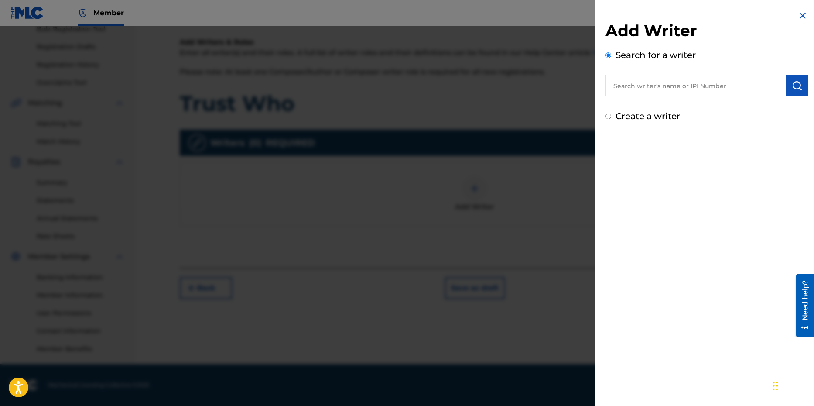
click at [610, 118] on input "Create a writer" at bounding box center [609, 116] width 6 height 6
radio input "false"
radio input "true"
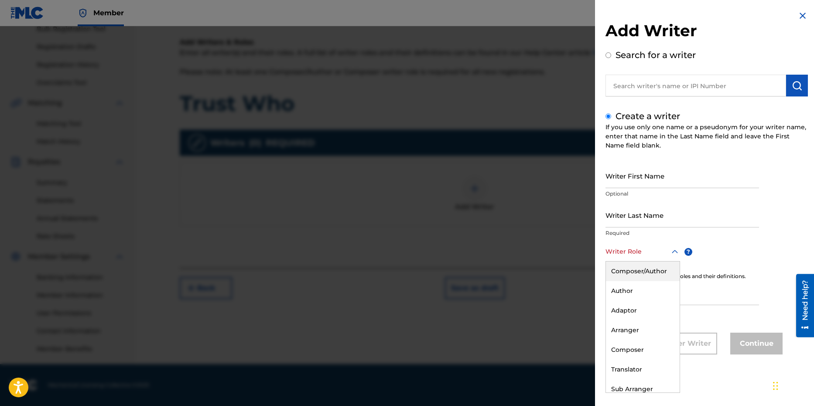
click at [625, 250] on div at bounding box center [643, 251] width 75 height 11
click at [625, 278] on div "Composer/Author" at bounding box center [643, 271] width 74 height 20
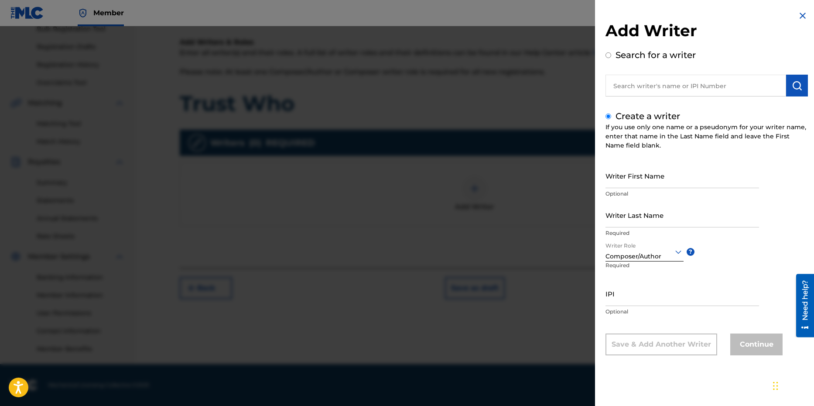
click at [617, 303] on input "IPI" at bounding box center [683, 293] width 154 height 25
paste input "00830057860"
type input "00830057860"
click at [625, 182] on input "Writer First Name" at bounding box center [683, 175] width 154 height 25
type input "Katae"
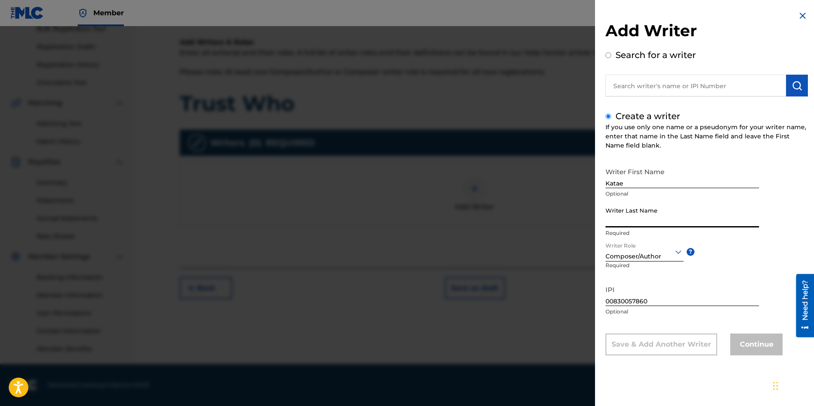
click at [625, 223] on input "Writer Last Name" at bounding box center [683, 214] width 154 height 25
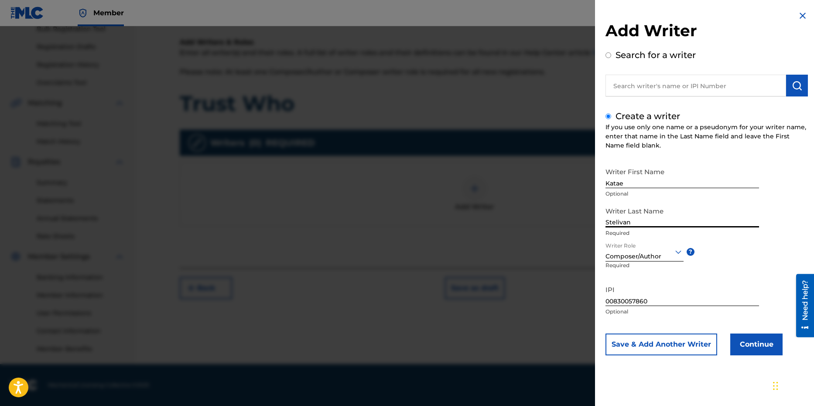
type input "Stelivan"
click at [625, 315] on button "Continue" at bounding box center [756, 344] width 52 height 22
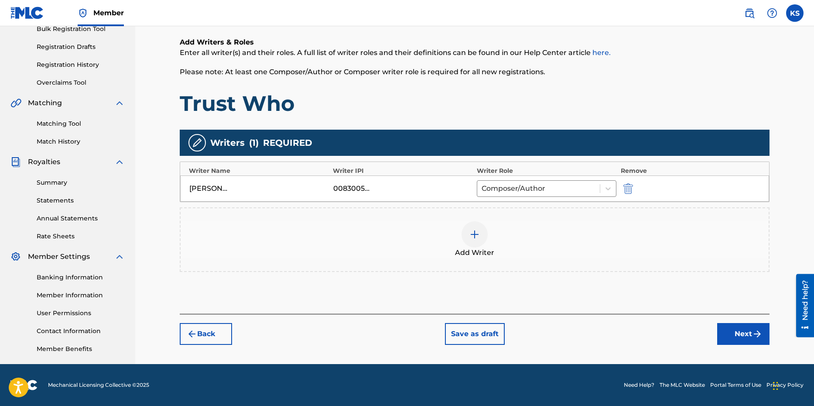
click at [625, 315] on img "submit" at bounding box center [757, 334] width 10 height 10
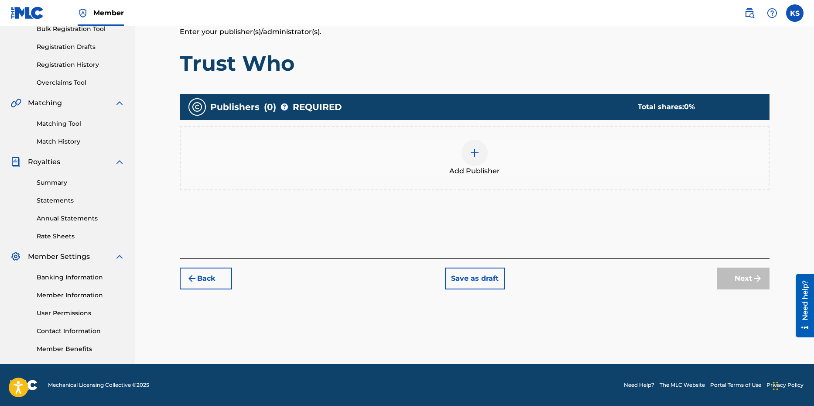
scroll to position [39, 0]
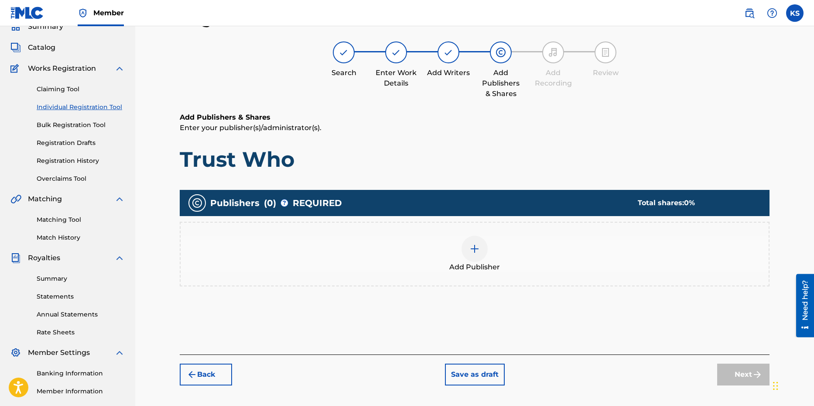
click at [468, 253] on div at bounding box center [475, 249] width 26 height 26
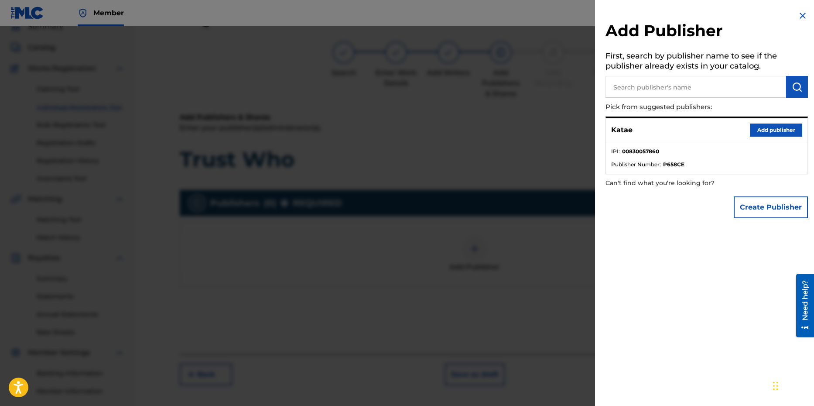
click at [625, 133] on button "Add publisher" at bounding box center [776, 129] width 52 height 13
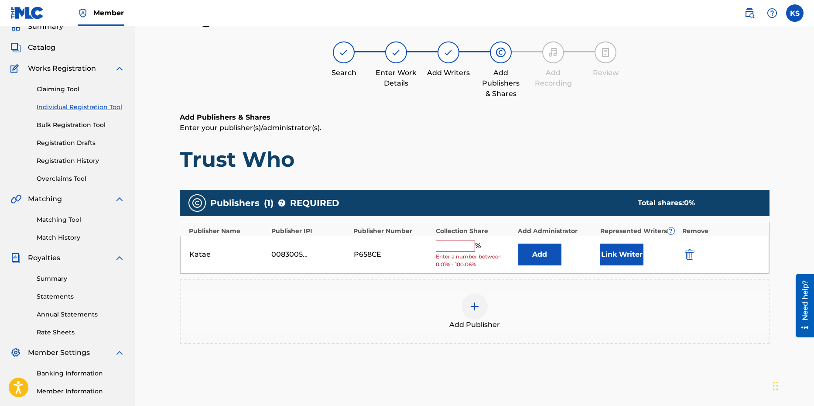
click at [439, 243] on input "text" at bounding box center [455, 245] width 39 height 11
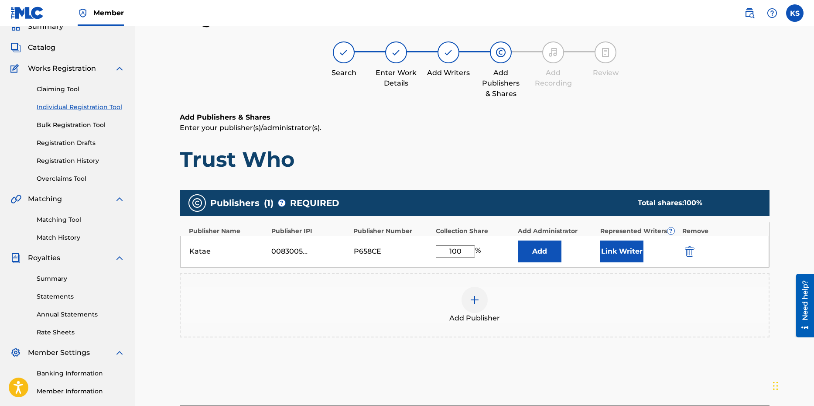
type input "100"
click at [553, 256] on button "Add" at bounding box center [540, 251] width 44 height 22
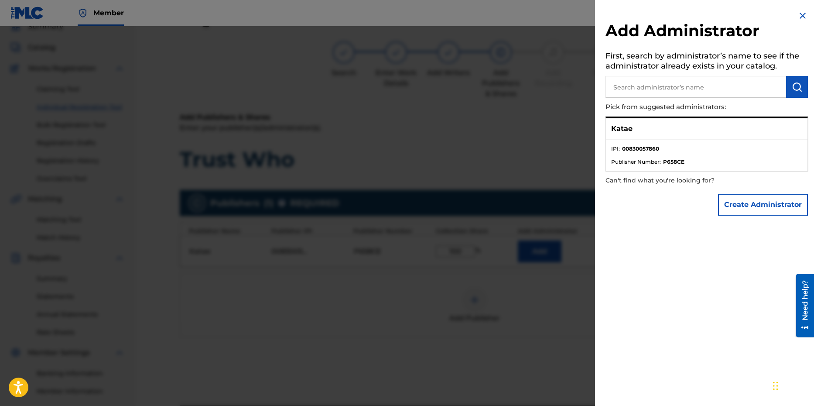
click at [542, 306] on div at bounding box center [407, 229] width 814 height 406
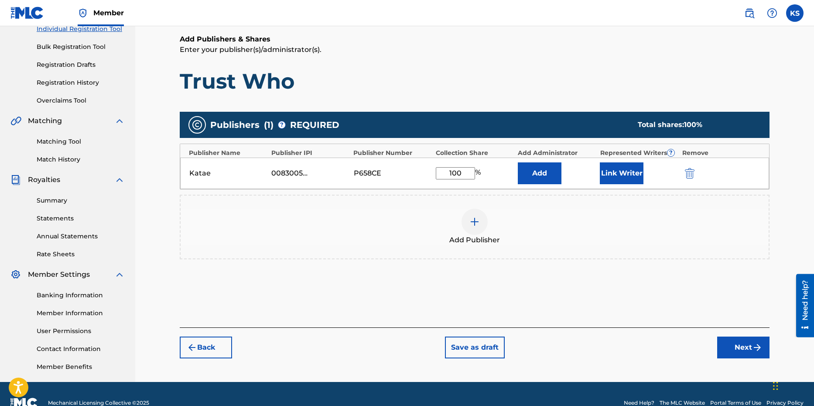
click at [625, 315] on button "Next" at bounding box center [743, 347] width 52 height 22
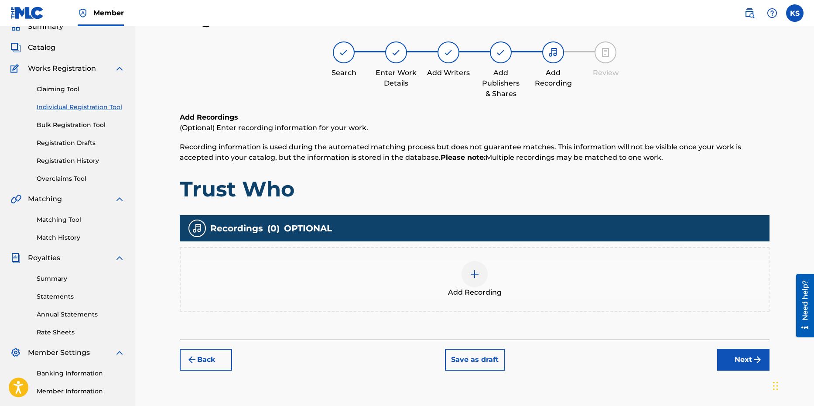
click at [476, 278] on img at bounding box center [475, 274] width 10 height 10
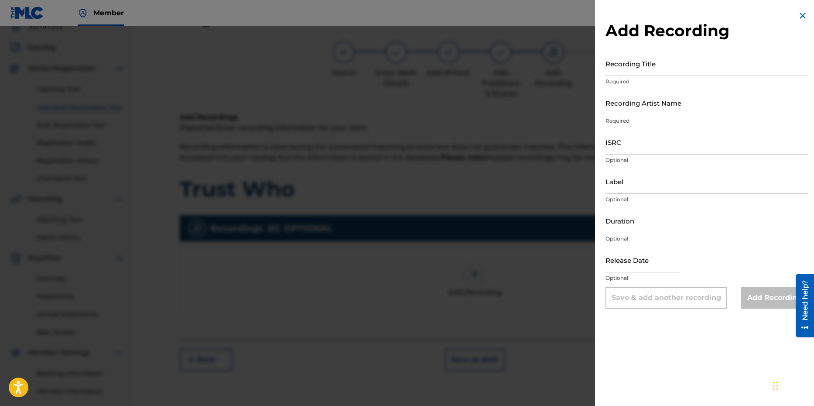
click at [625, 62] on input "Recording Title" at bounding box center [707, 63] width 202 height 25
type input "Trust Who"
click at [625, 106] on input "Recording Artist Name" at bounding box center [707, 102] width 202 height 25
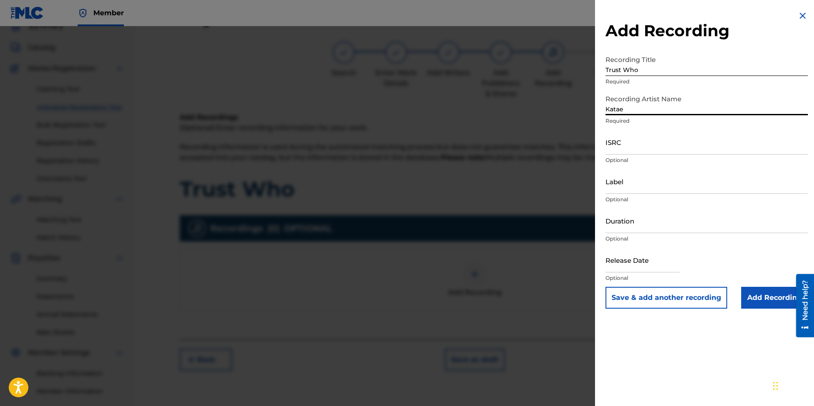
type input "Katae"
click at [625, 150] on input "ISRC" at bounding box center [707, 142] width 202 height 25
click at [610, 144] on input "ISRC" at bounding box center [707, 142] width 202 height 25
paste input "QZWV32598884"
type input "QZWV32598884"
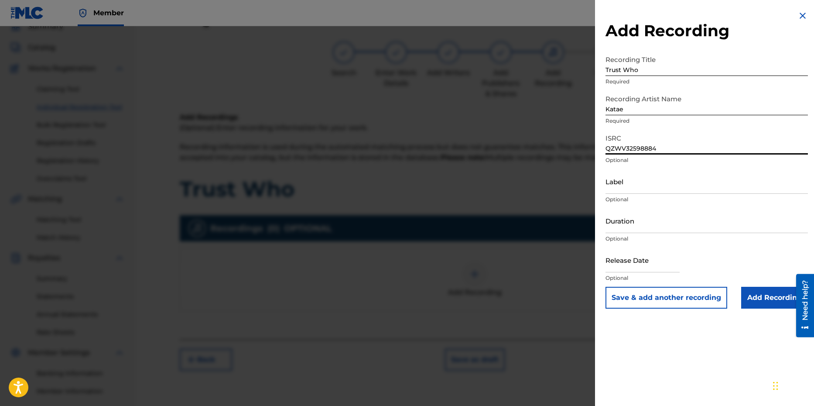
click at [625, 194] on div "Label Optional" at bounding box center [707, 188] width 202 height 39
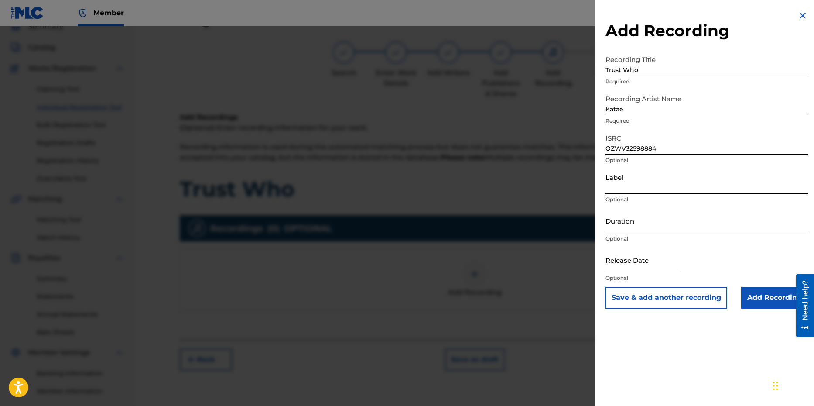
click at [625, 193] on input "Label" at bounding box center [707, 181] width 202 height 25
type input "KataeMusicEntertainment LLC"
click at [625, 230] on input "Duration" at bounding box center [707, 220] width 202 height 25
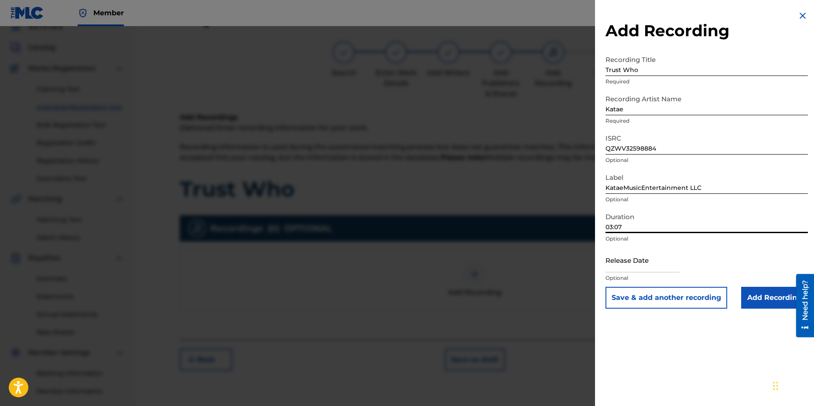
type input "03:07"
click at [625, 263] on input "text" at bounding box center [643, 259] width 74 height 25
select select "7"
select select "2025"
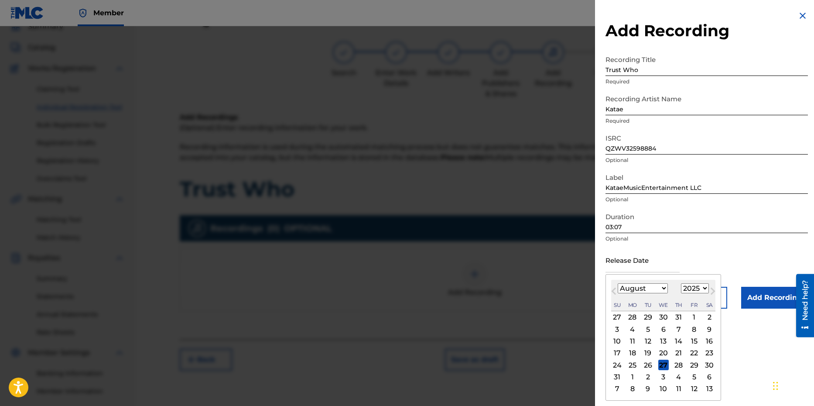
click at [625, 315] on div "15" at bounding box center [694, 341] width 10 height 10
type input "[DATE]"
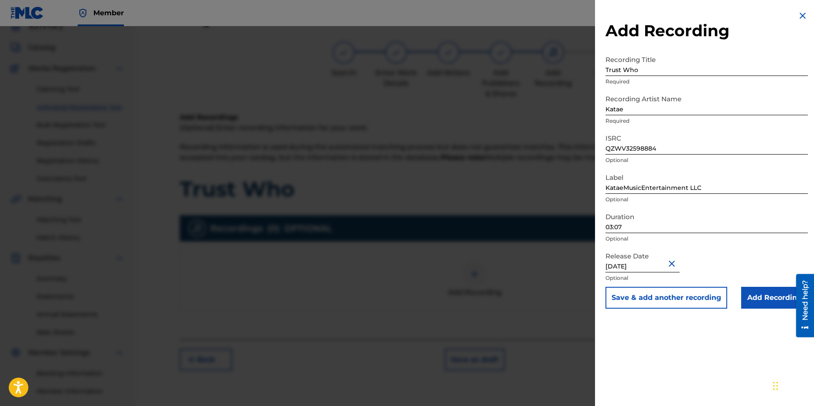
click at [625, 297] on input "Add Recording" at bounding box center [774, 298] width 67 height 22
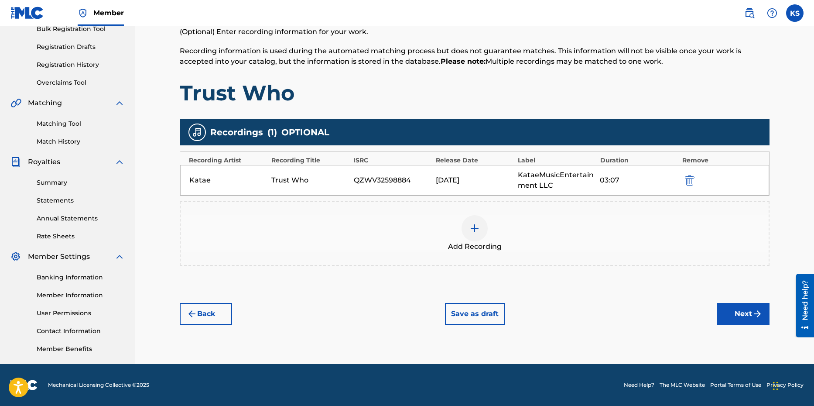
scroll to position [135, 0]
click at [625, 309] on button "Next" at bounding box center [743, 314] width 52 height 22
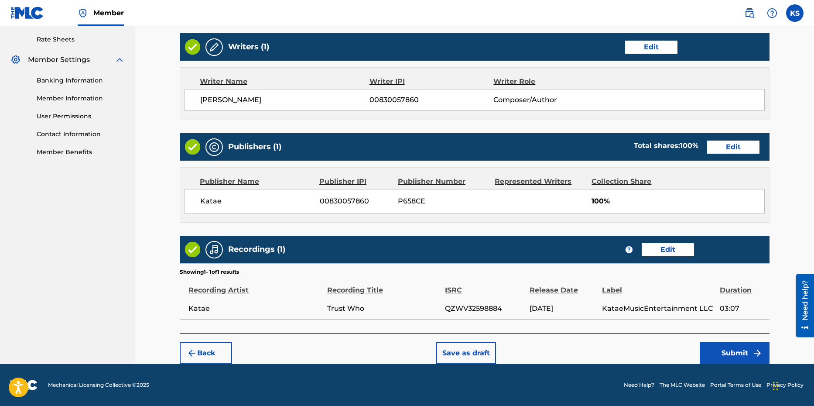
scroll to position [332, 0]
click at [625, 315] on button "Submit" at bounding box center [735, 353] width 70 height 22
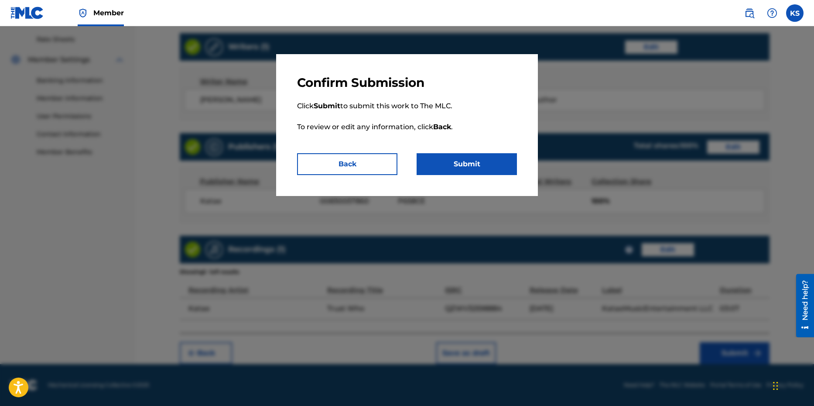
click at [482, 166] on button "Submit" at bounding box center [467, 164] width 100 height 22
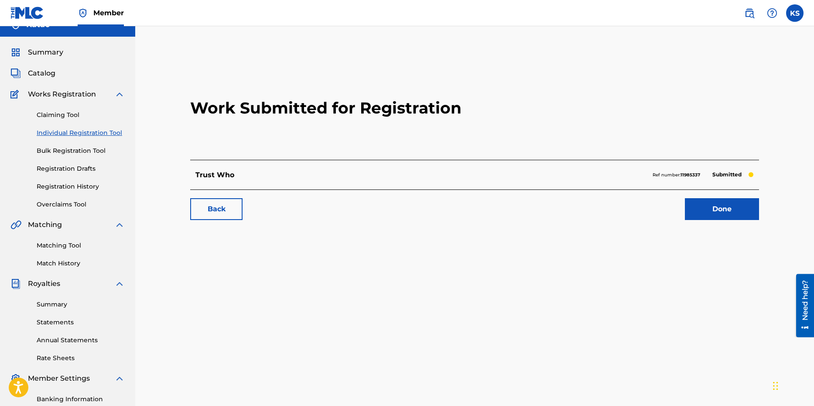
scroll to position [15, 0]
